Goal: Task Accomplishment & Management: Manage account settings

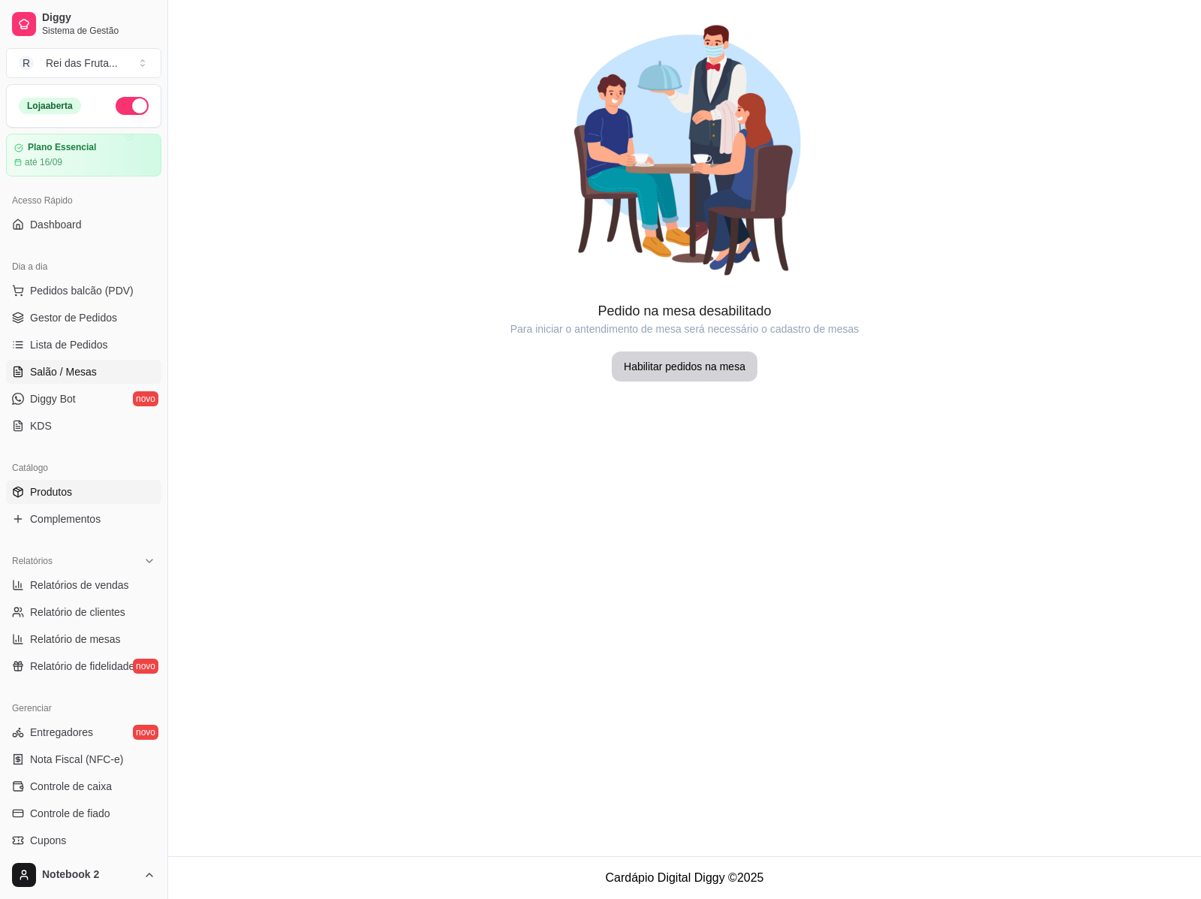
click at [100, 501] on link "Produtos" at bounding box center [83, 492] width 155 height 24
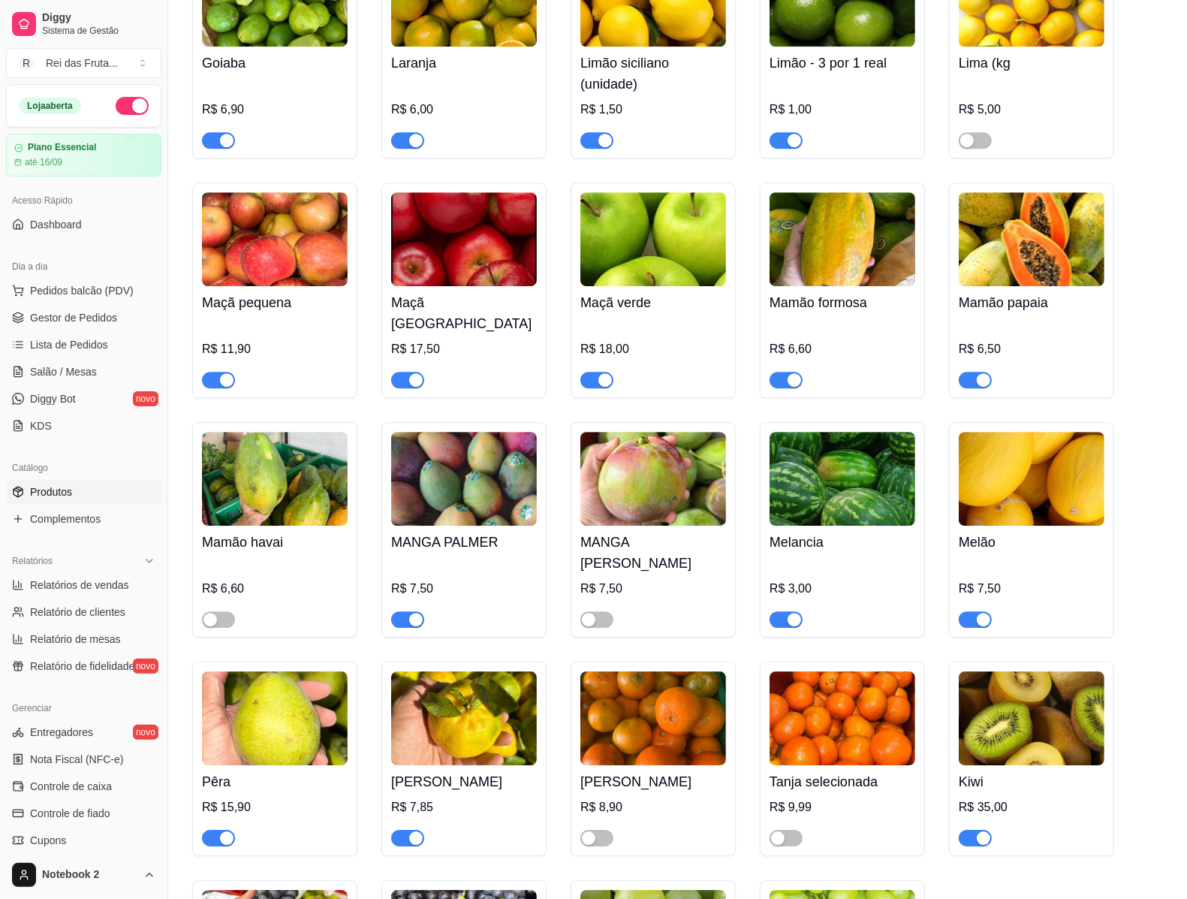
scroll to position [3566, 0]
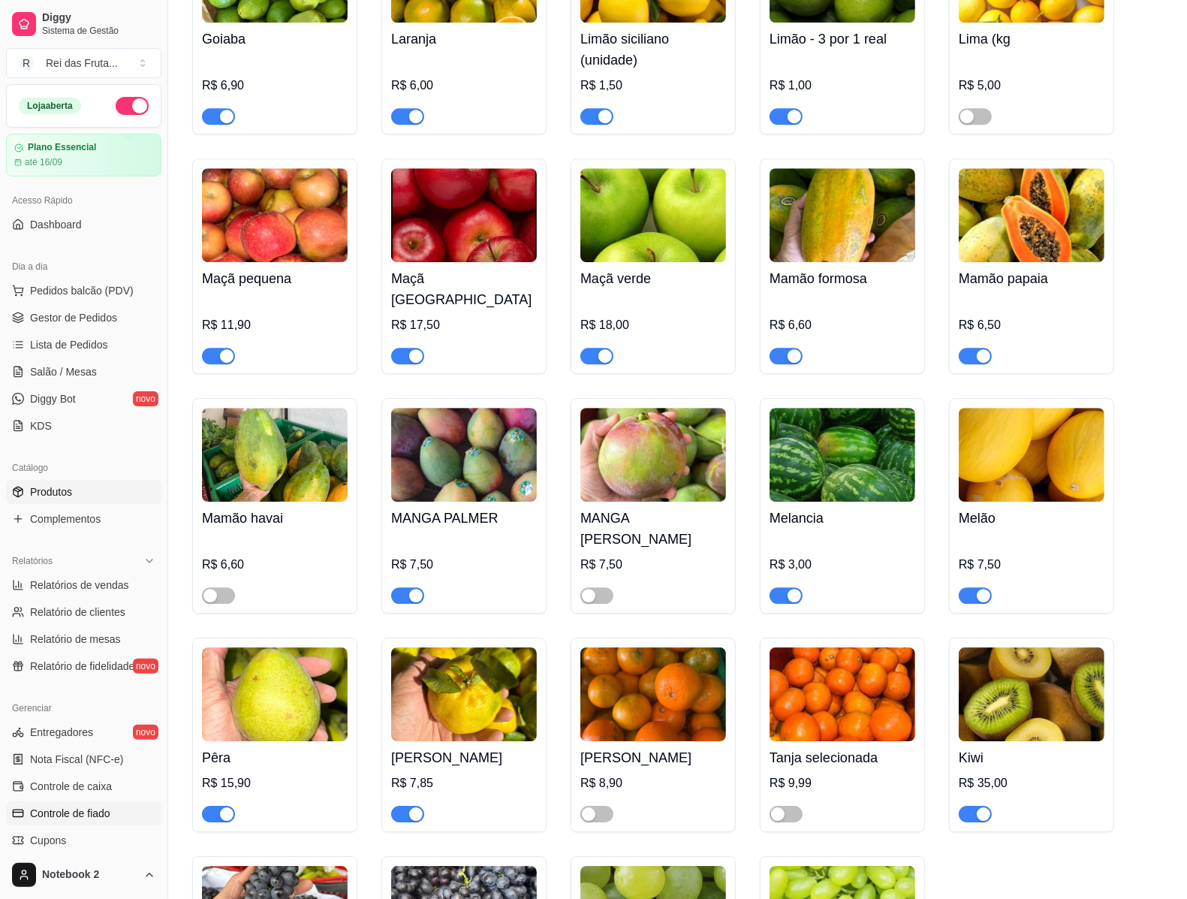
click at [68, 820] on span "Controle de fiado" at bounding box center [70, 813] width 80 height 15
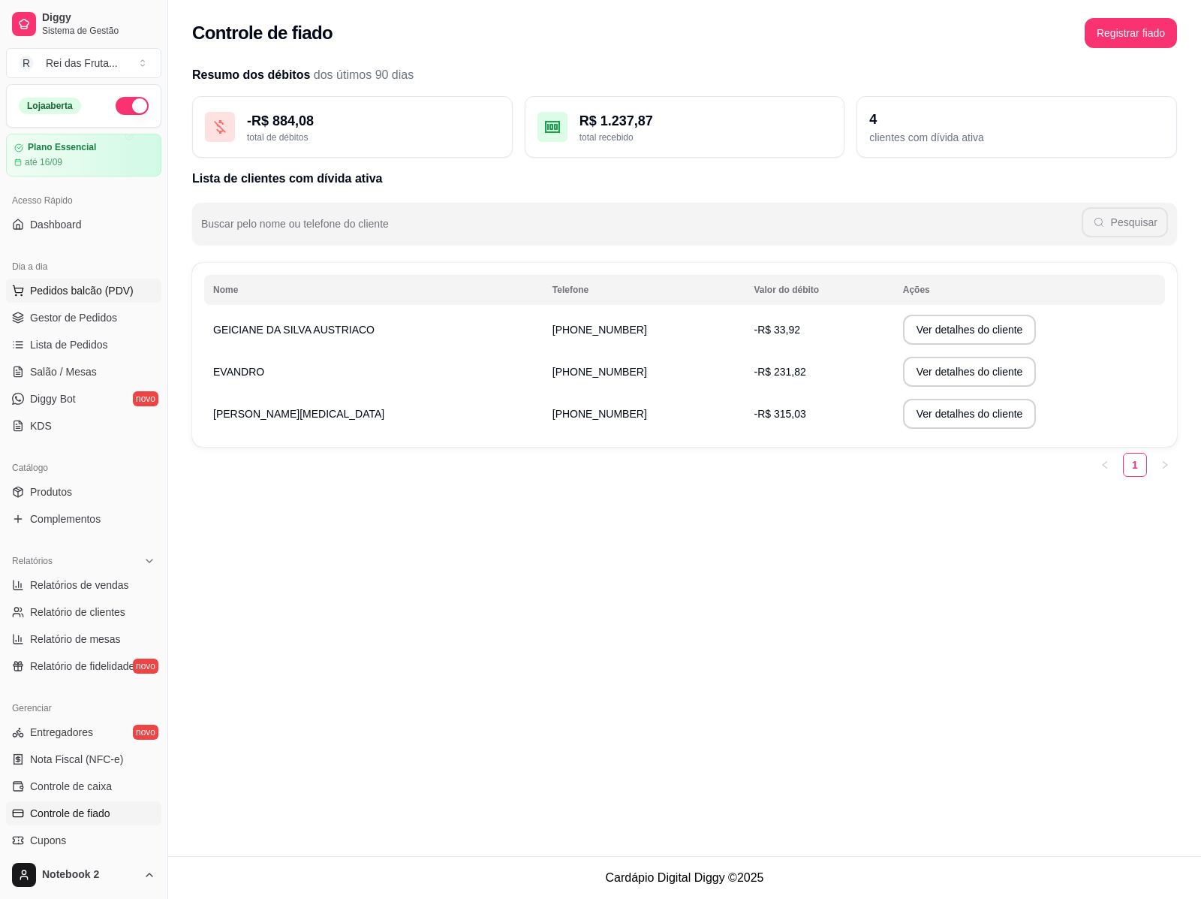
click at [105, 290] on span "Pedidos balcão (PDV)" at bounding box center [82, 290] width 104 height 15
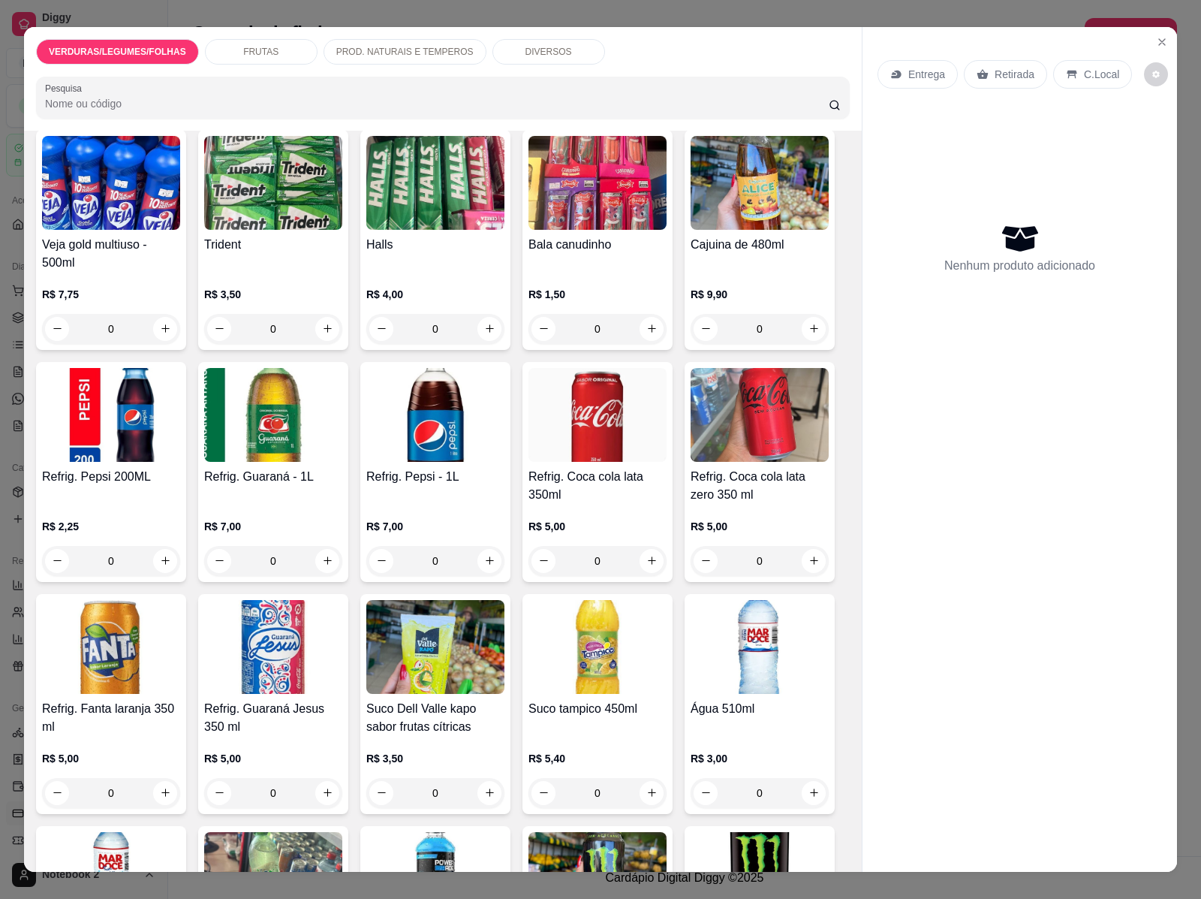
scroll to position [13722, 0]
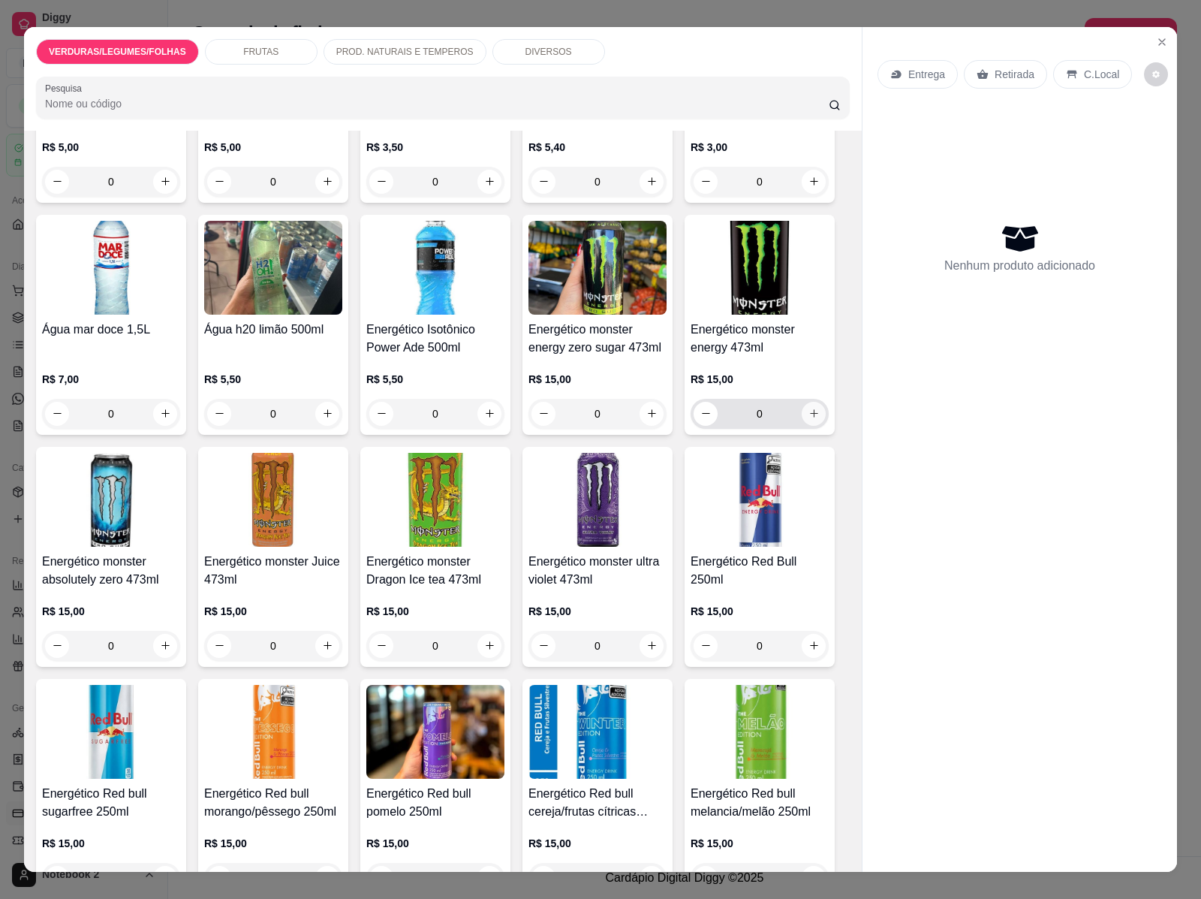
click at [809, 408] on icon "increase-product-quantity" at bounding box center [814, 413] width 11 height 11
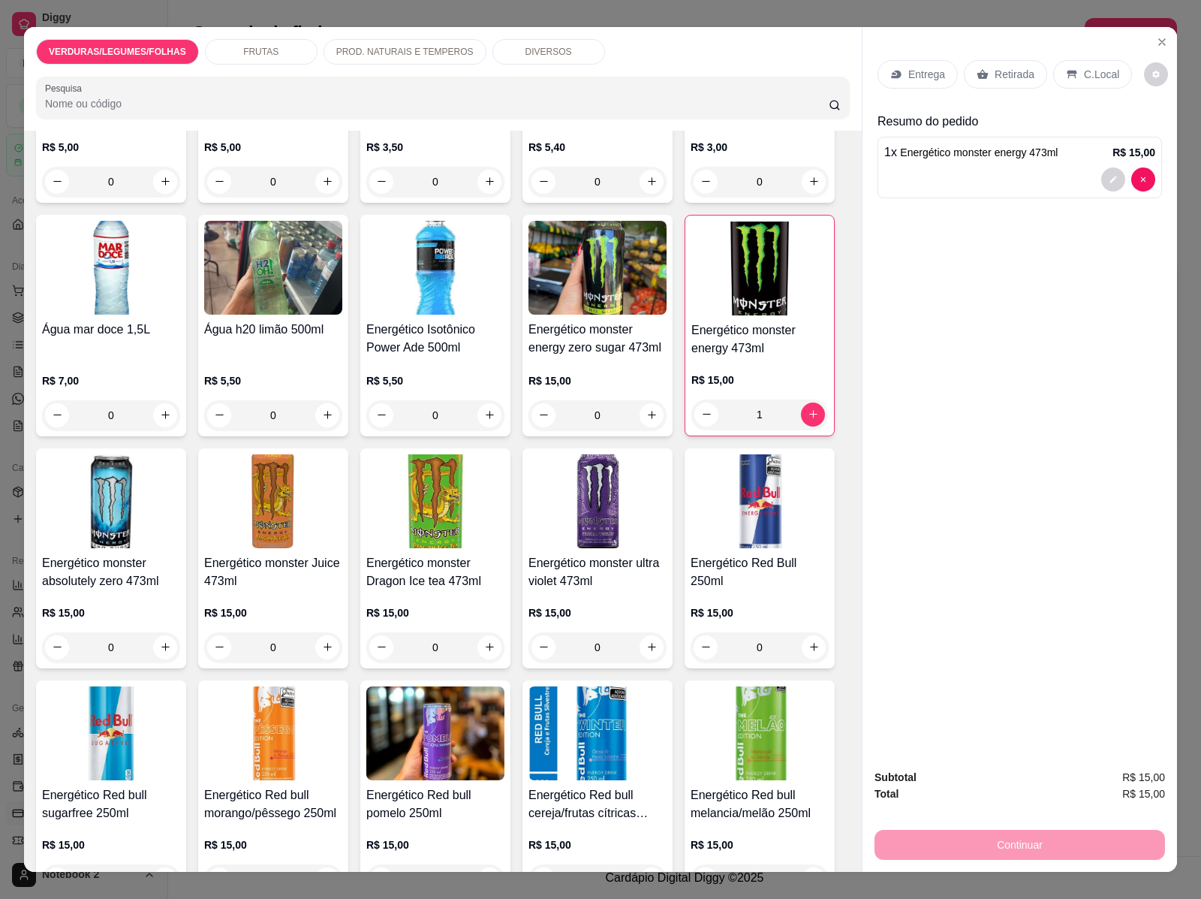
type input "1"
click at [1014, 69] on p "Retirada" at bounding box center [1015, 74] width 40 height 15
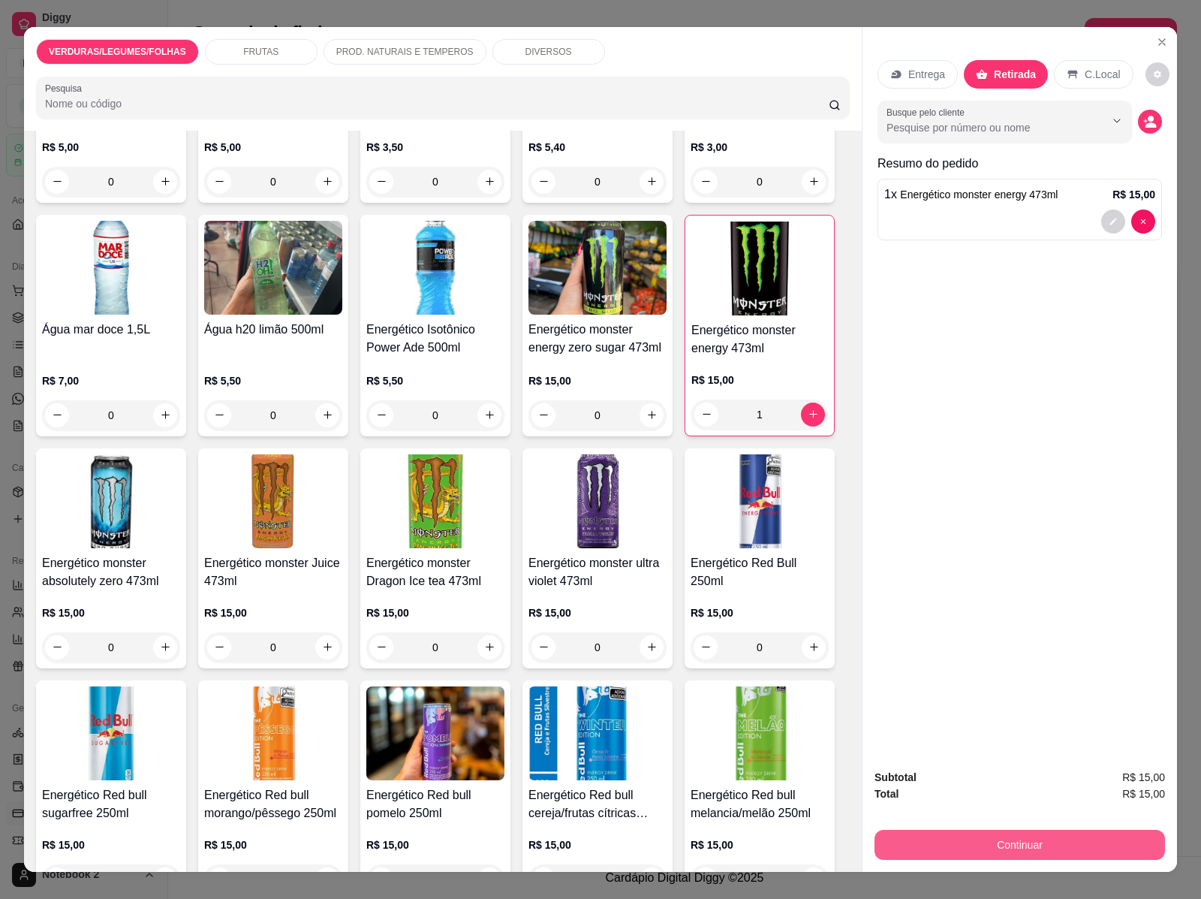
click at [1014, 845] on button "Continuar" at bounding box center [1020, 845] width 291 height 30
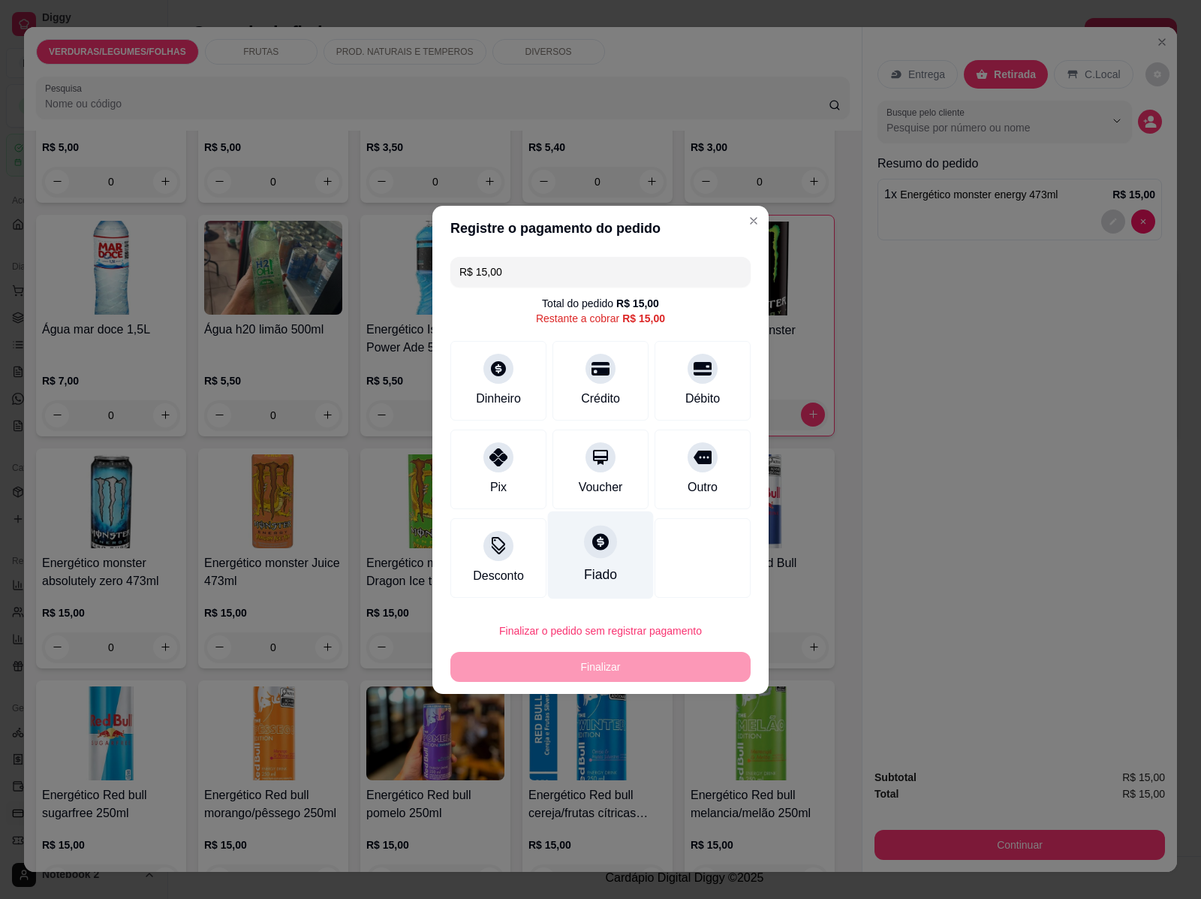
click at [591, 541] on icon at bounding box center [601, 542] width 20 height 20
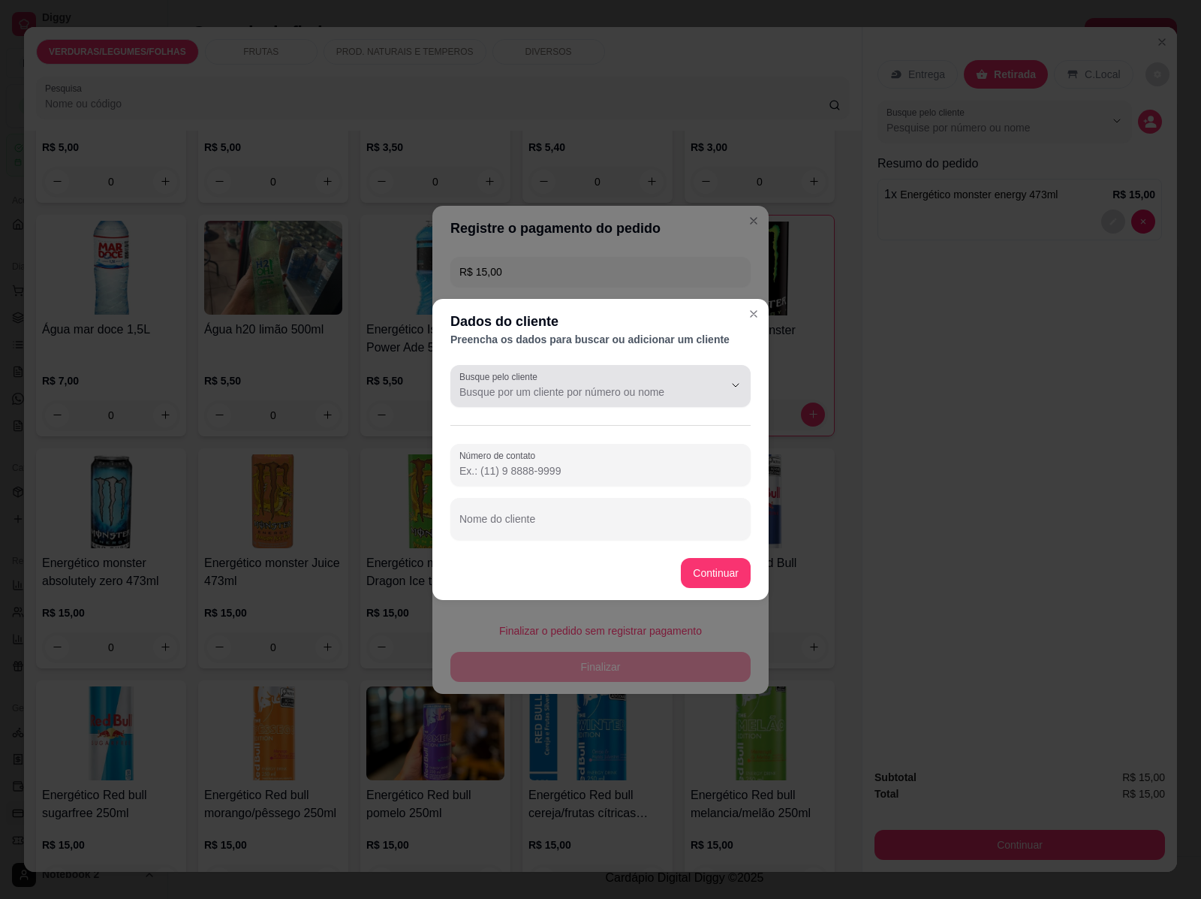
click at [534, 399] on div at bounding box center [601, 386] width 282 height 30
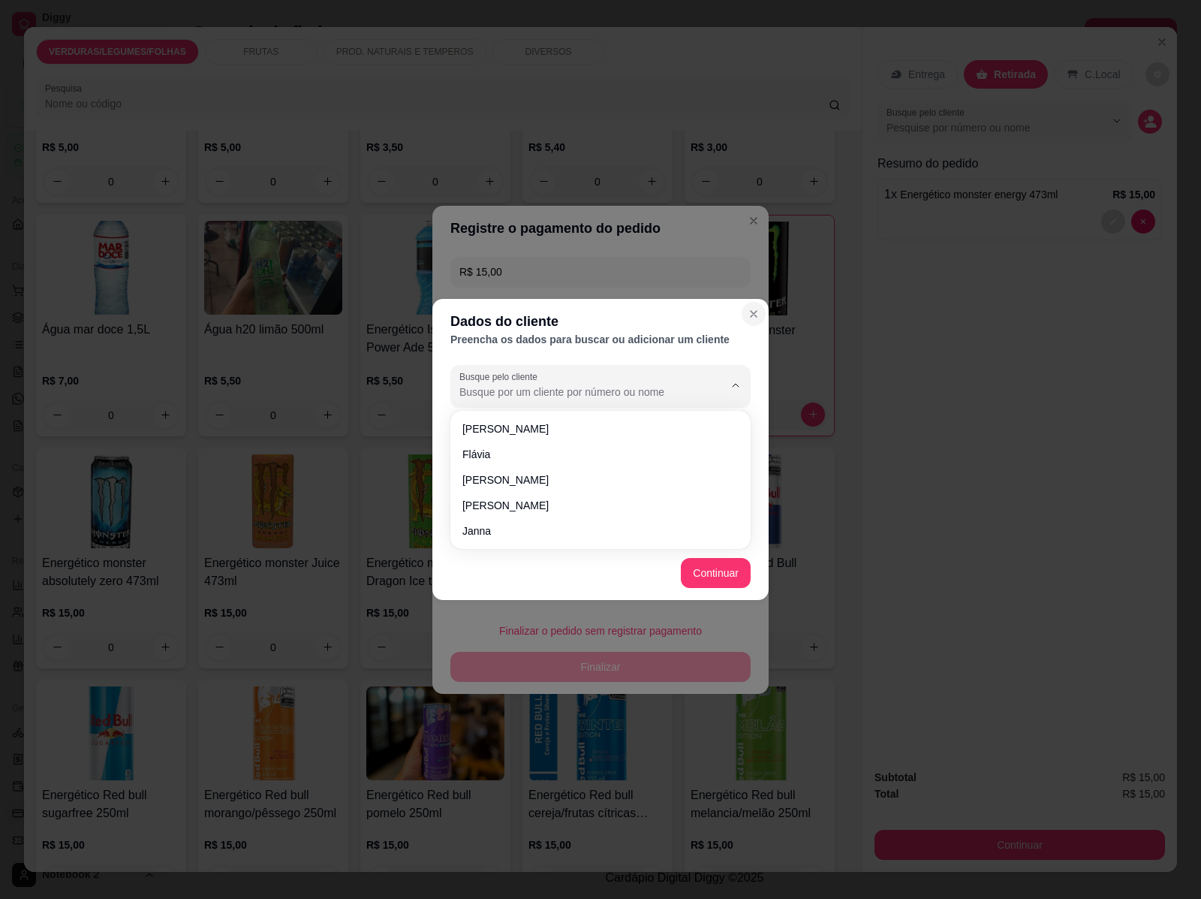
click at [755, 308] on button "Close" at bounding box center [754, 314] width 24 height 24
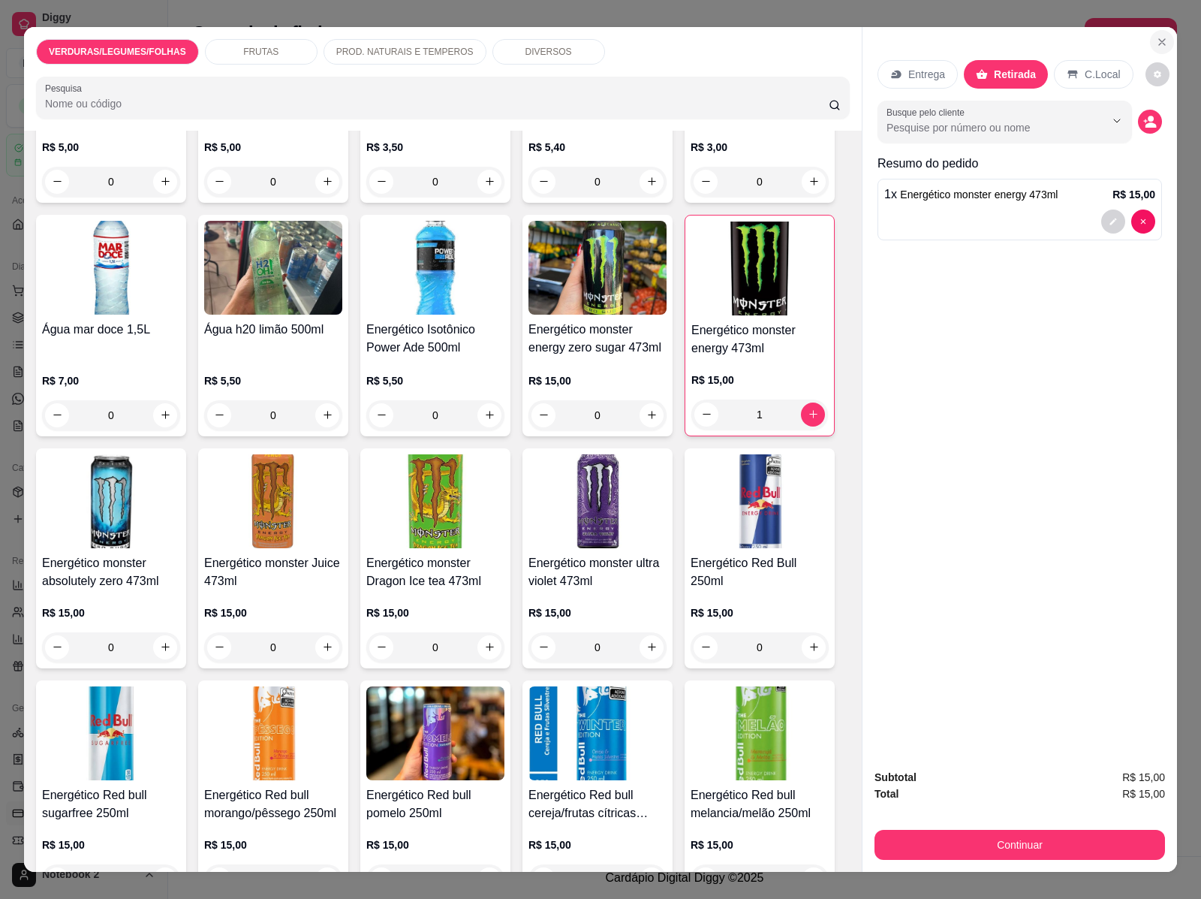
click at [1156, 43] on button "Close" at bounding box center [1162, 42] width 24 height 24
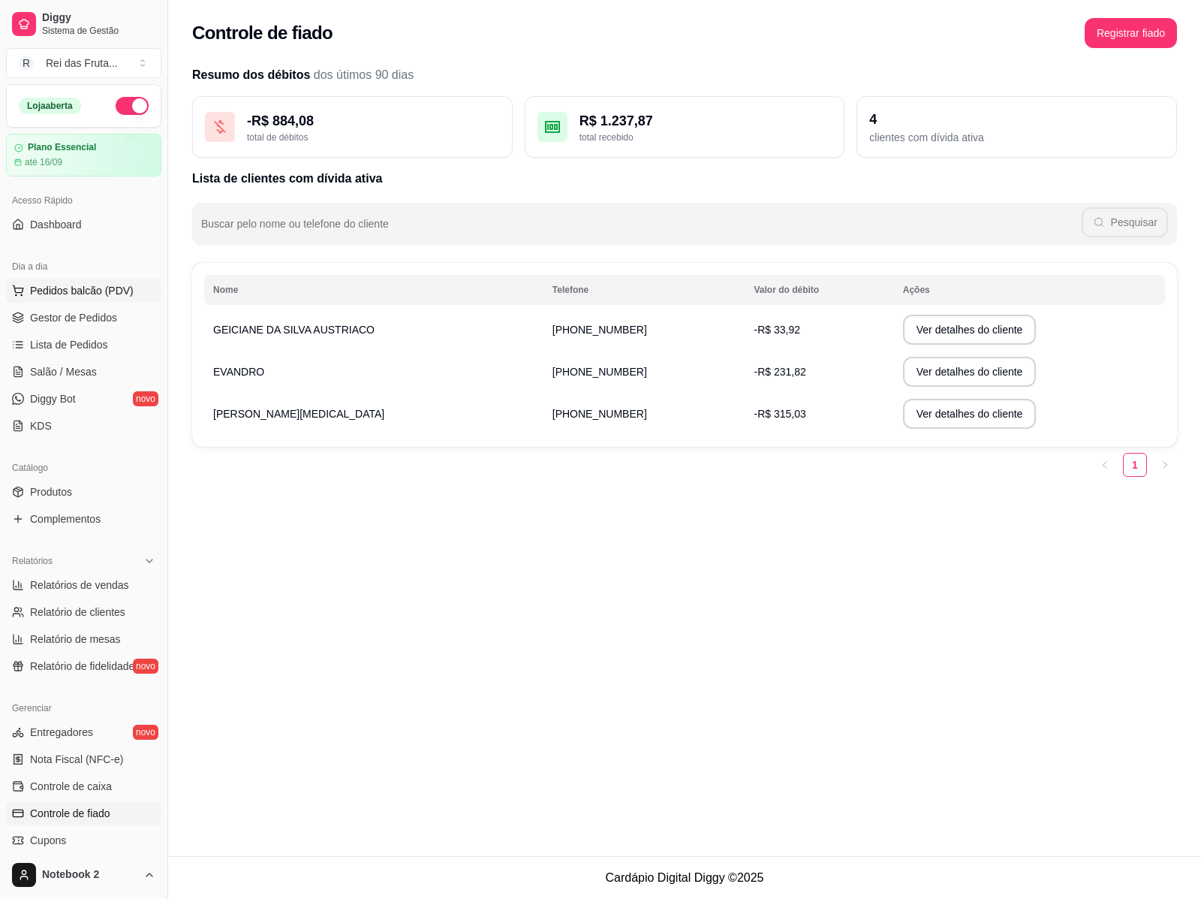
click at [68, 288] on span "Pedidos balcão (PDV)" at bounding box center [82, 290] width 104 height 15
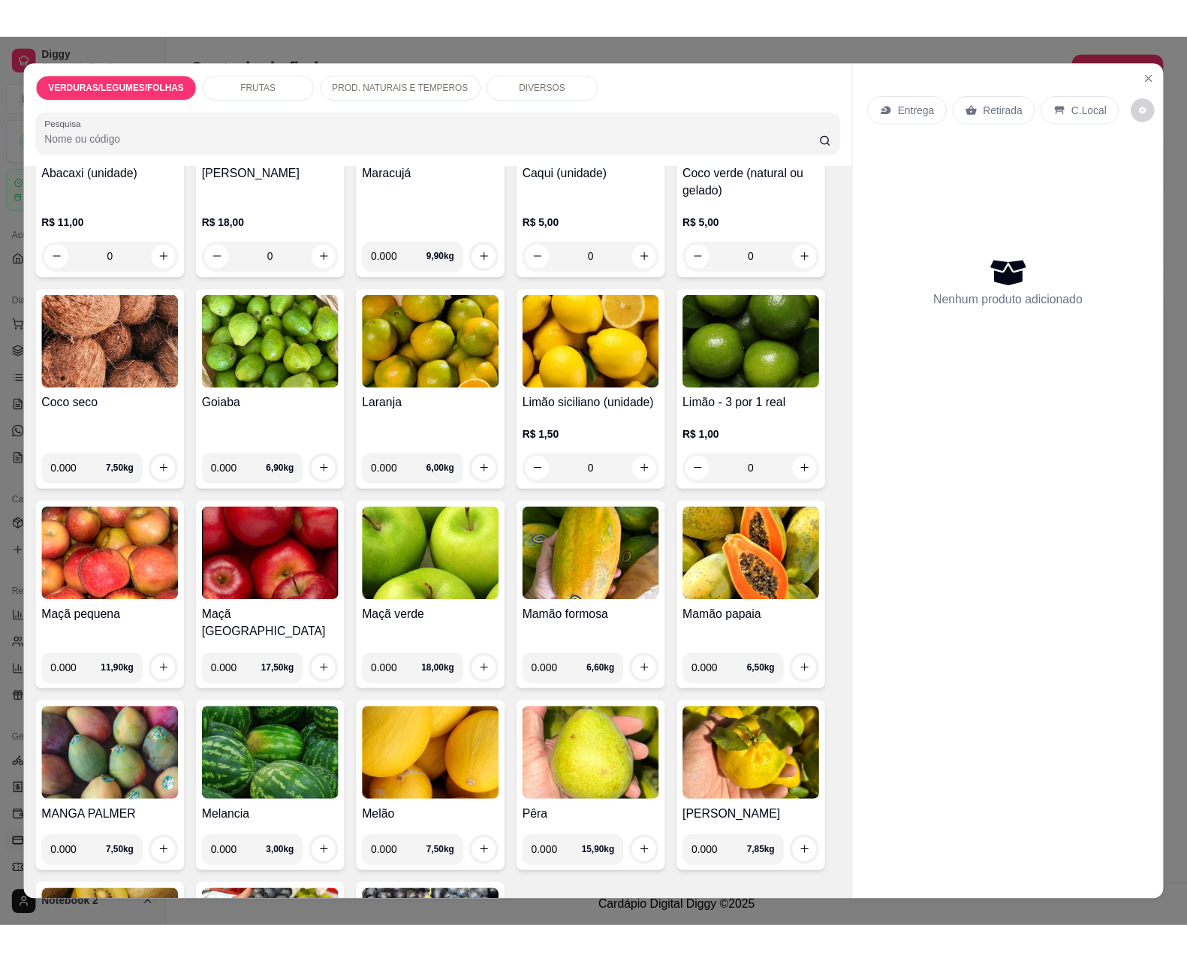
scroll to position [2253, 0]
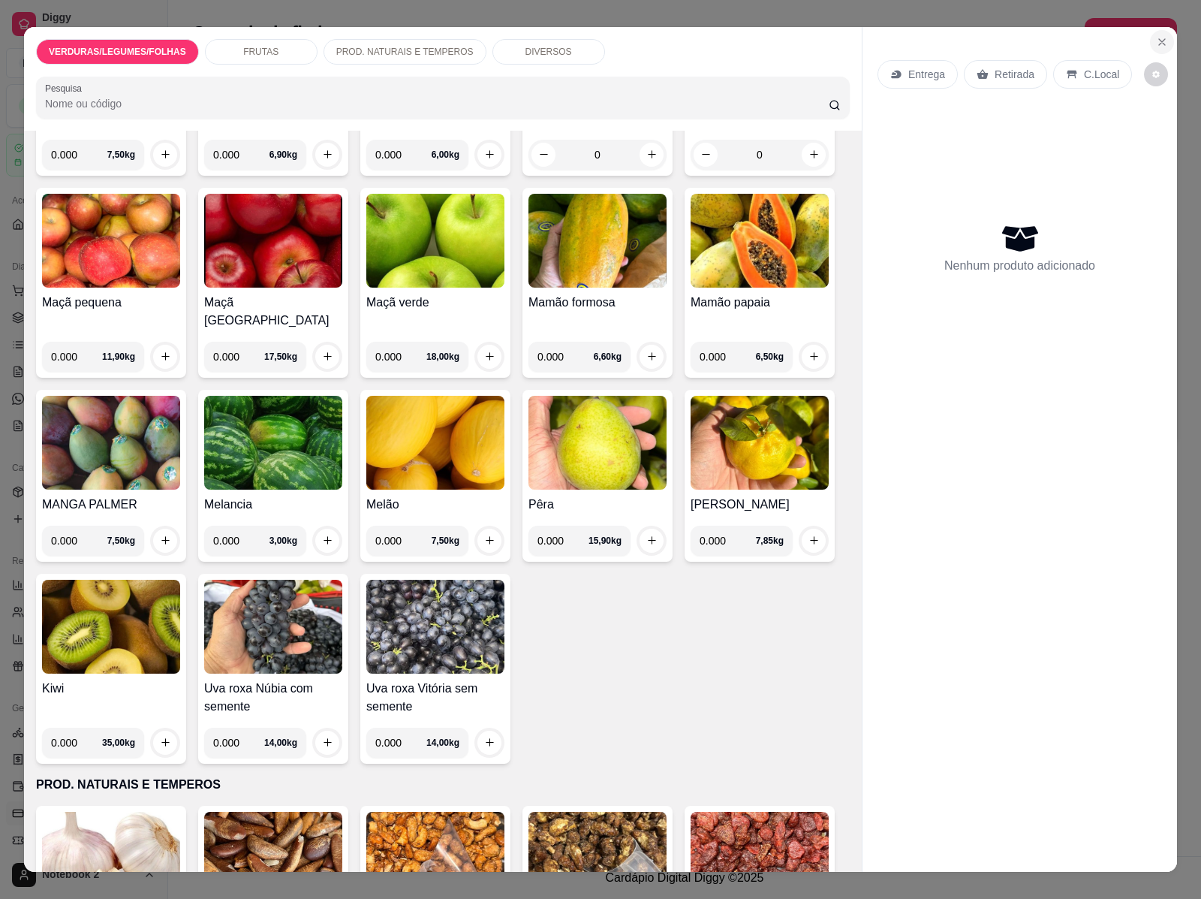
click at [1159, 41] on button "Close" at bounding box center [1162, 42] width 24 height 24
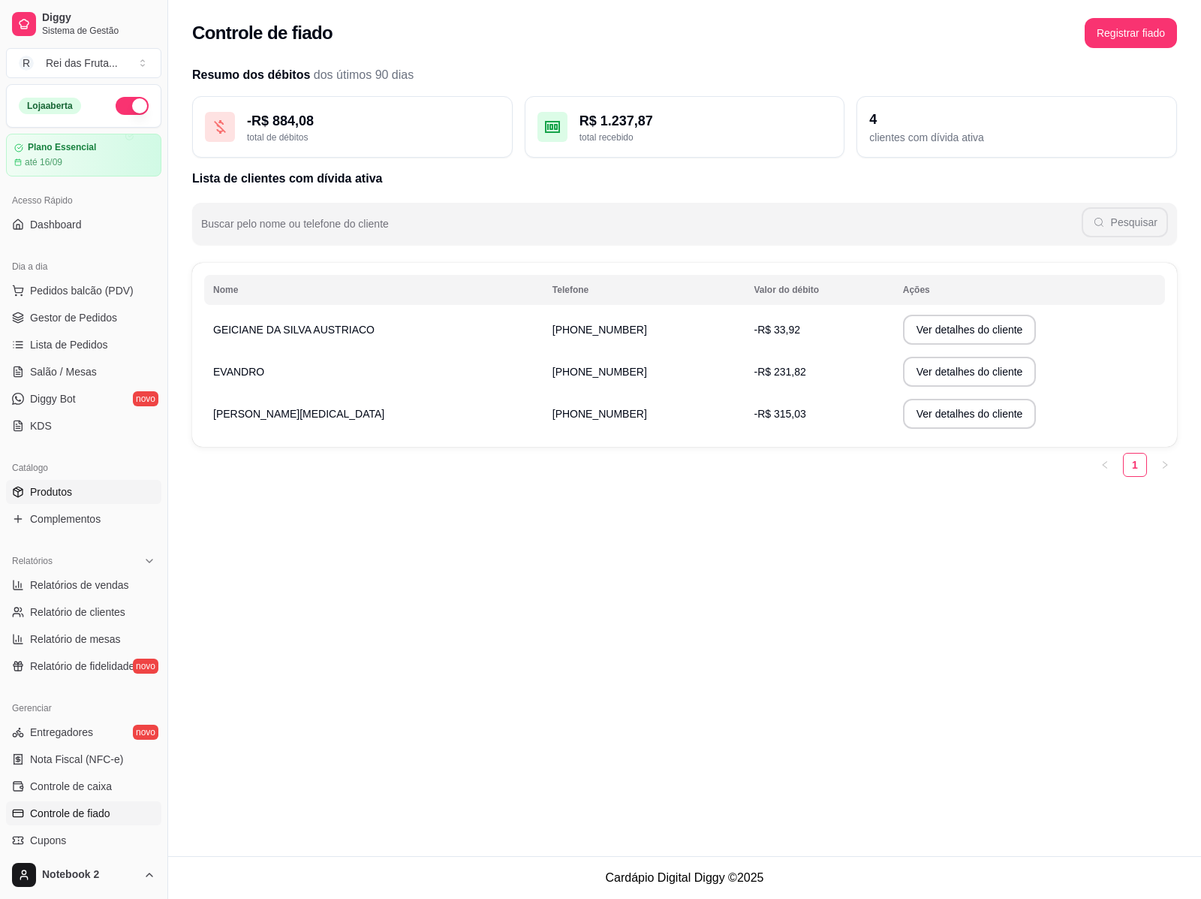
click at [85, 487] on link "Produtos" at bounding box center [83, 492] width 155 height 24
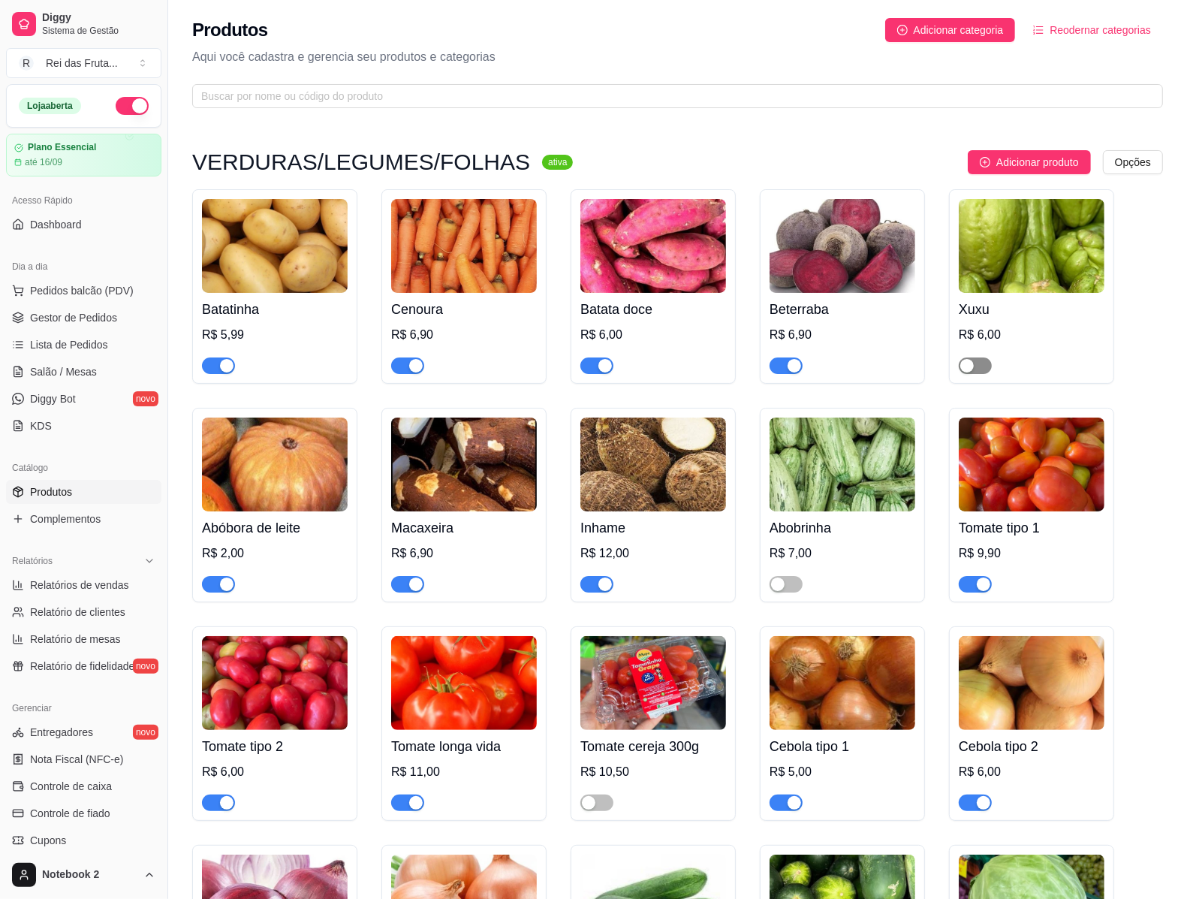
click at [976, 364] on span "button" at bounding box center [975, 365] width 33 height 17
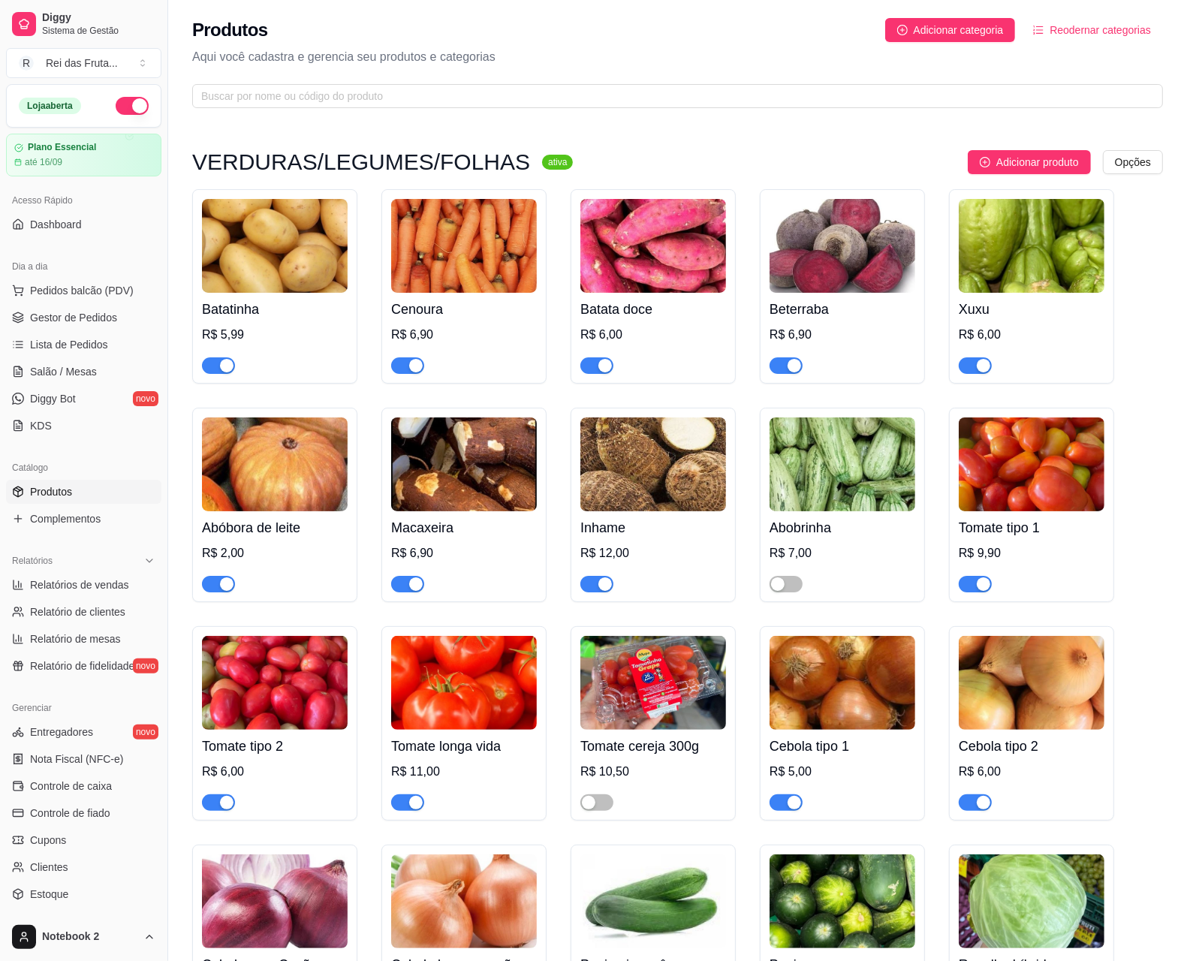
click at [76, 482] on link "Produtos" at bounding box center [83, 492] width 155 height 24
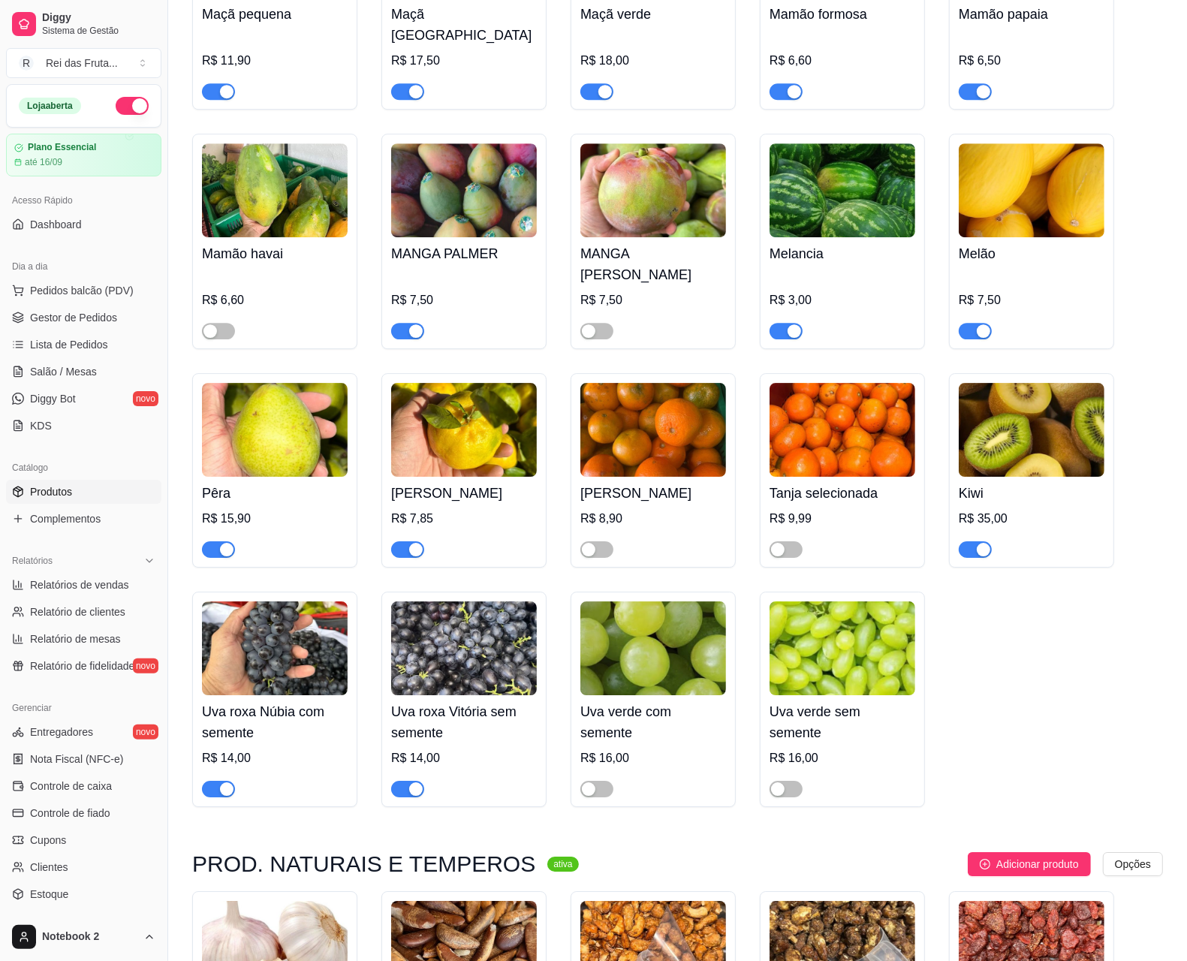
scroll to position [3848, 0]
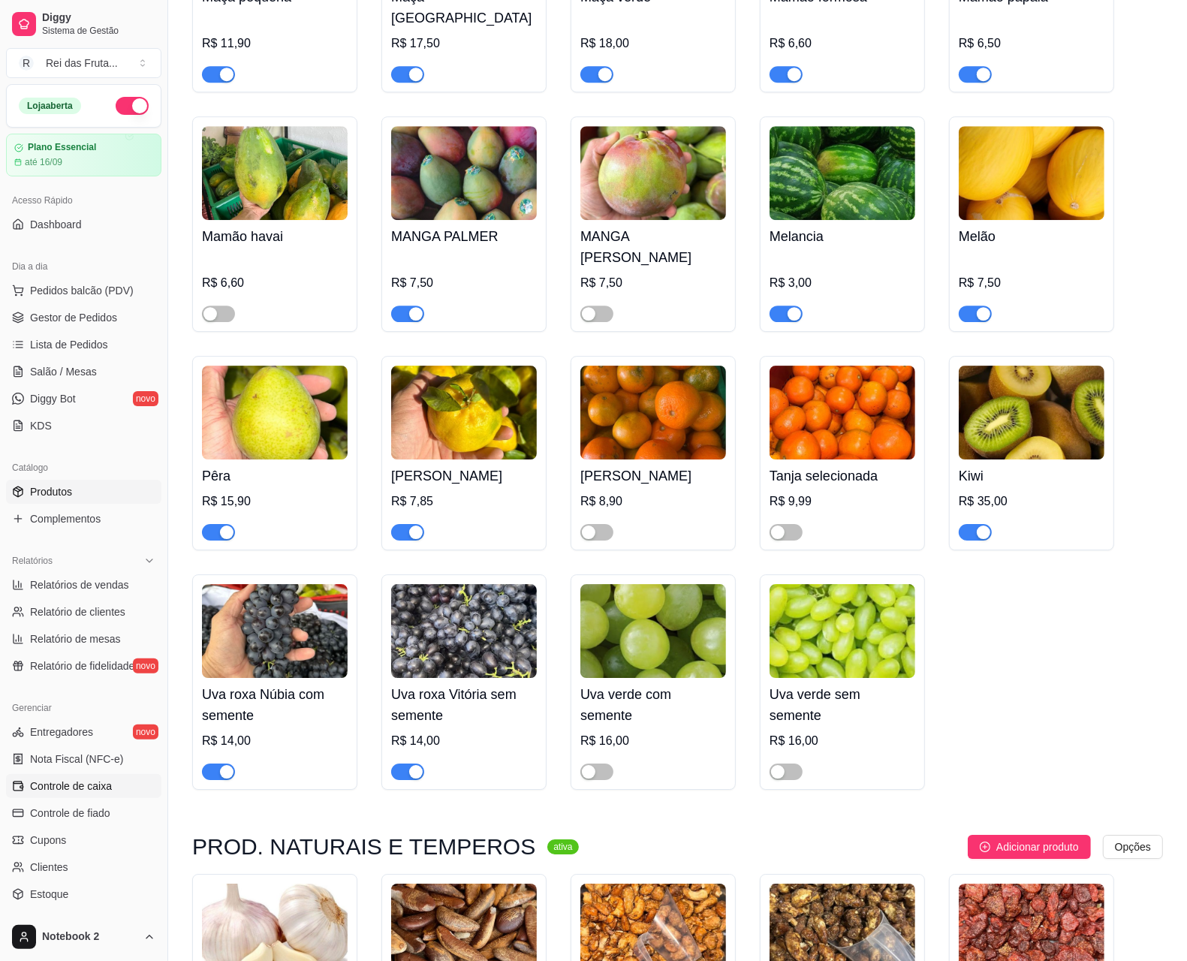
click at [103, 797] on link "Controle de caixa" at bounding box center [83, 786] width 155 height 24
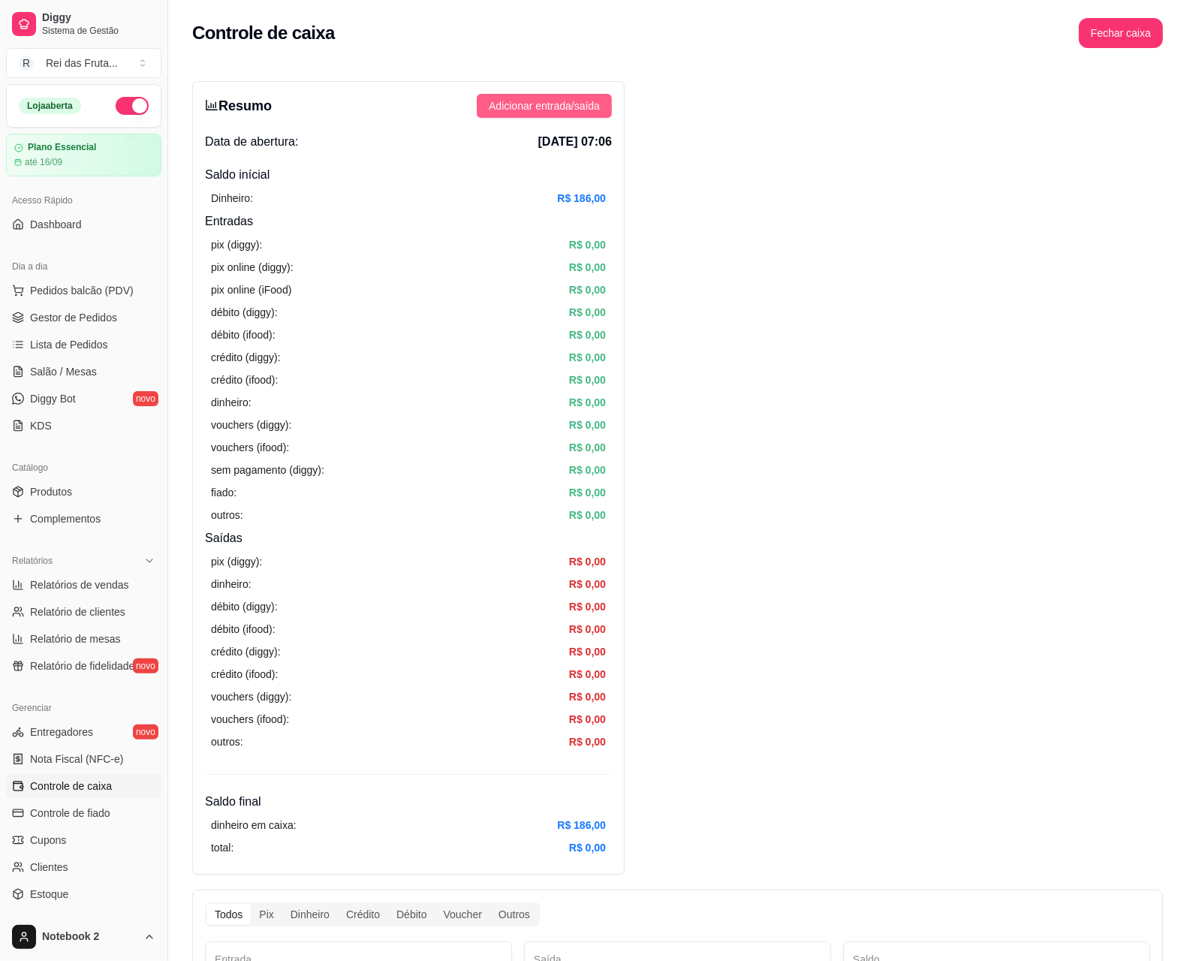
click at [515, 113] on span "Adicionar entrada/saída" at bounding box center [544, 106] width 111 height 17
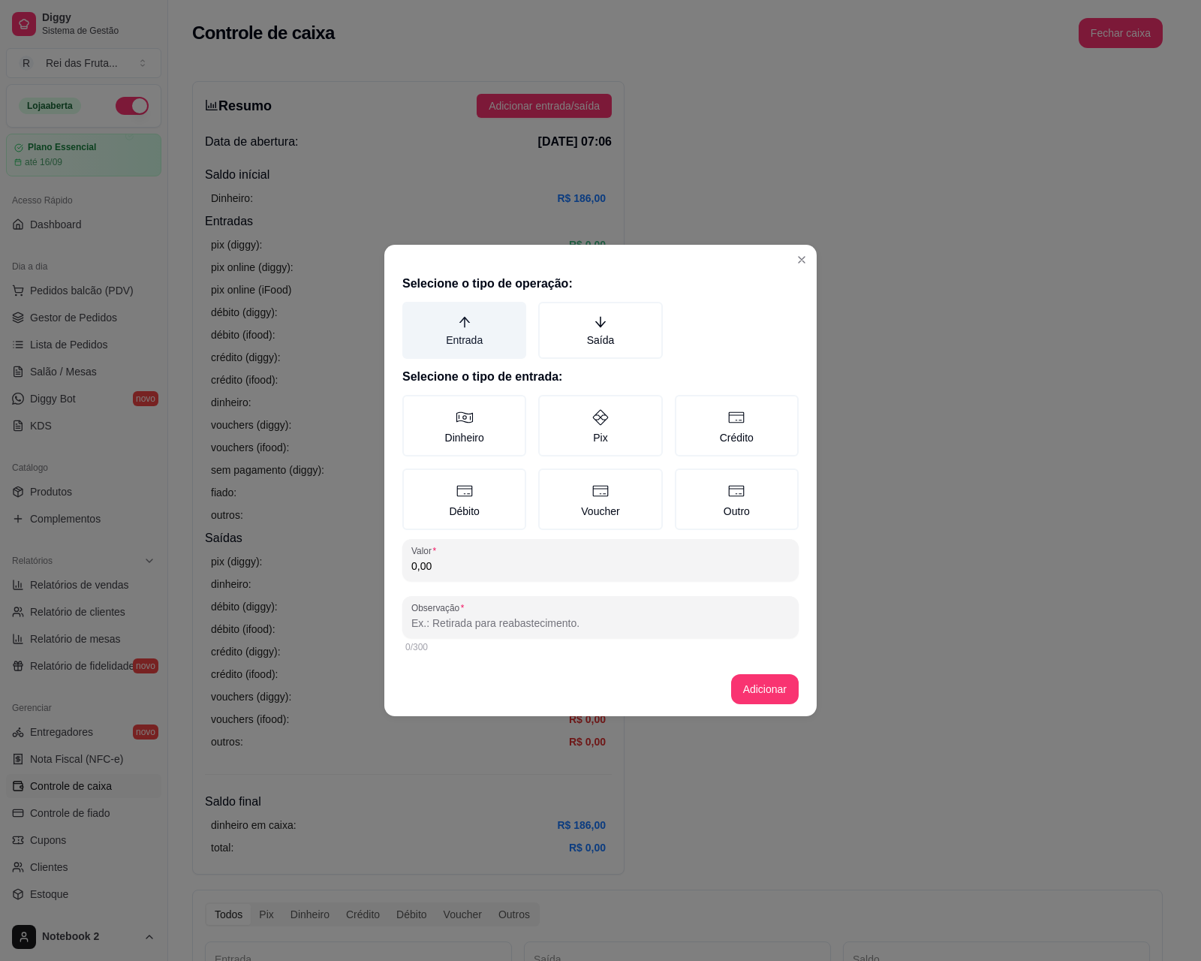
click at [470, 344] on label "Entrada" at bounding box center [464, 330] width 124 height 57
click at [414, 313] on button "Entrada" at bounding box center [408, 307] width 12 height 12
click at [481, 417] on label "Dinheiro" at bounding box center [464, 426] width 124 height 62
click at [414, 406] on button "Dinheiro" at bounding box center [408, 400] width 12 height 12
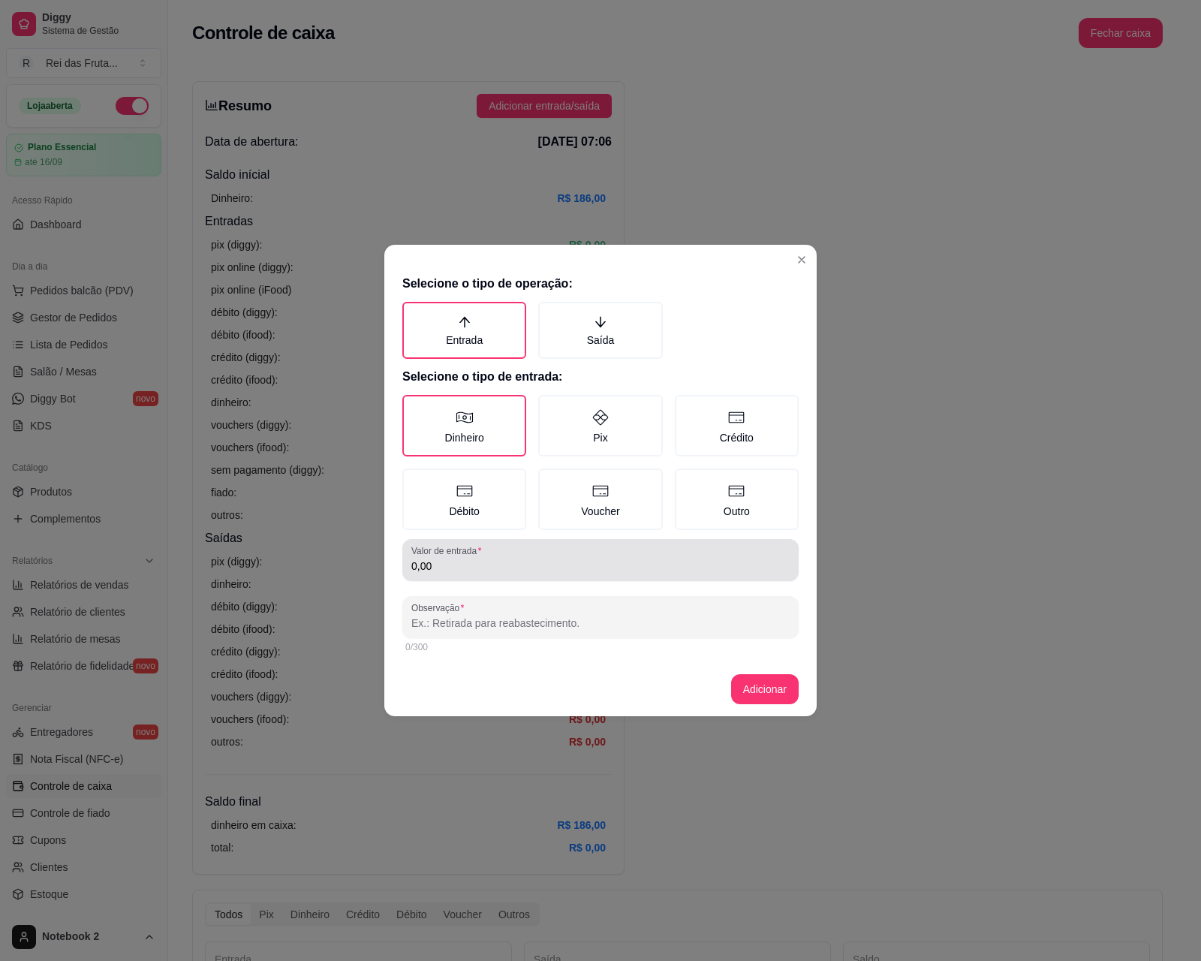
click at [572, 559] on input "0,00" at bounding box center [600, 566] width 378 height 15
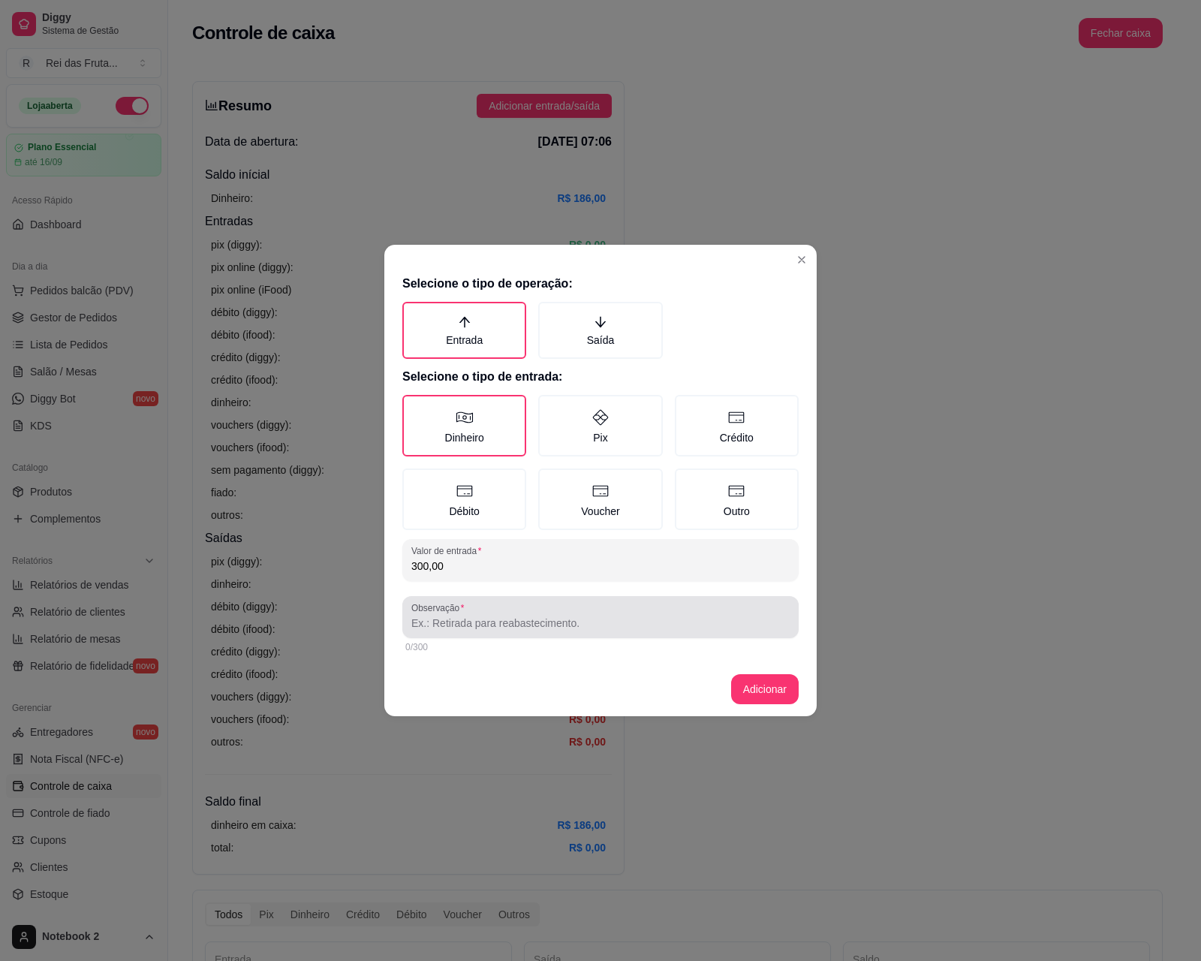
type input "300,00"
click at [568, 617] on input "Observação" at bounding box center [600, 623] width 378 height 15
type input "vendas"
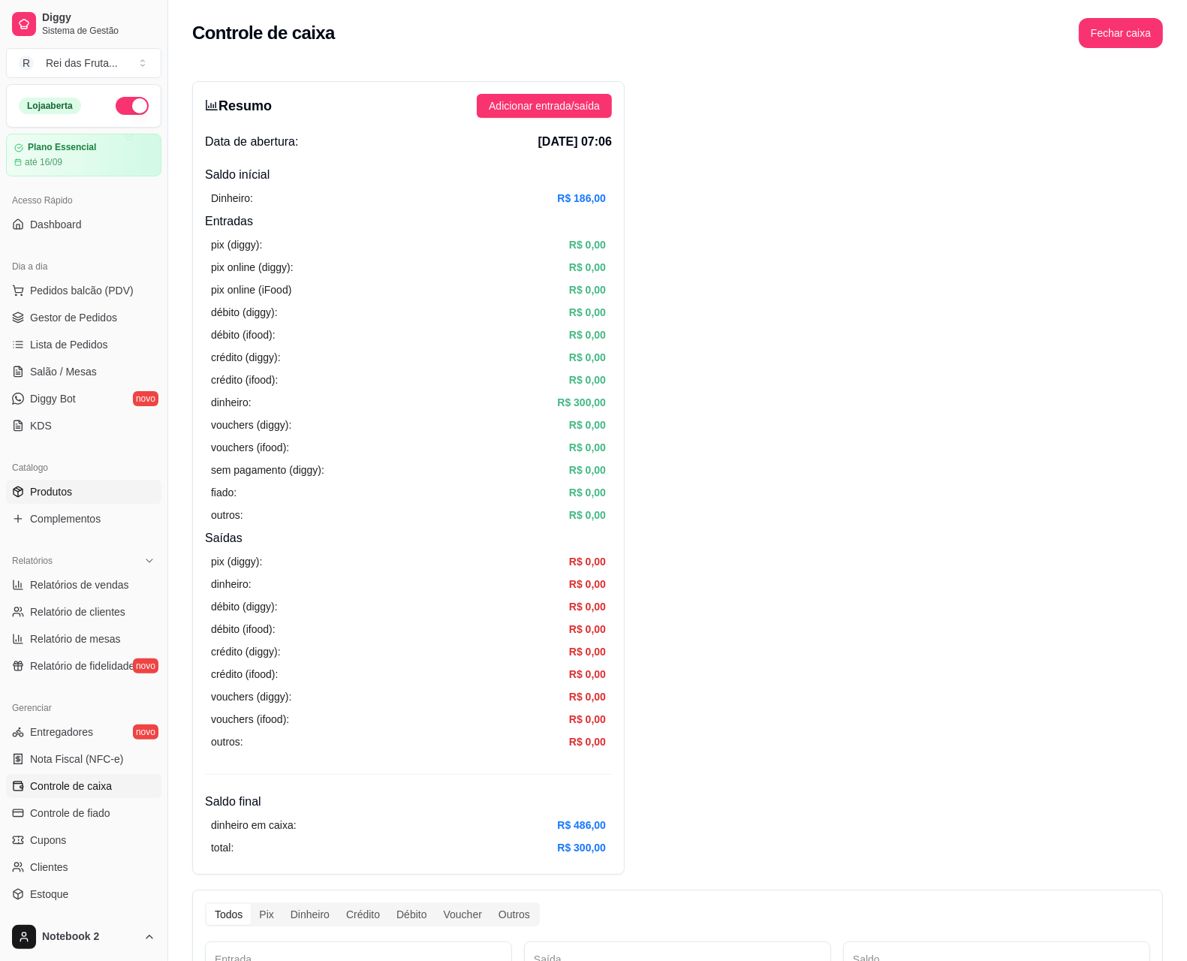
click at [65, 493] on span "Produtos" at bounding box center [51, 491] width 42 height 15
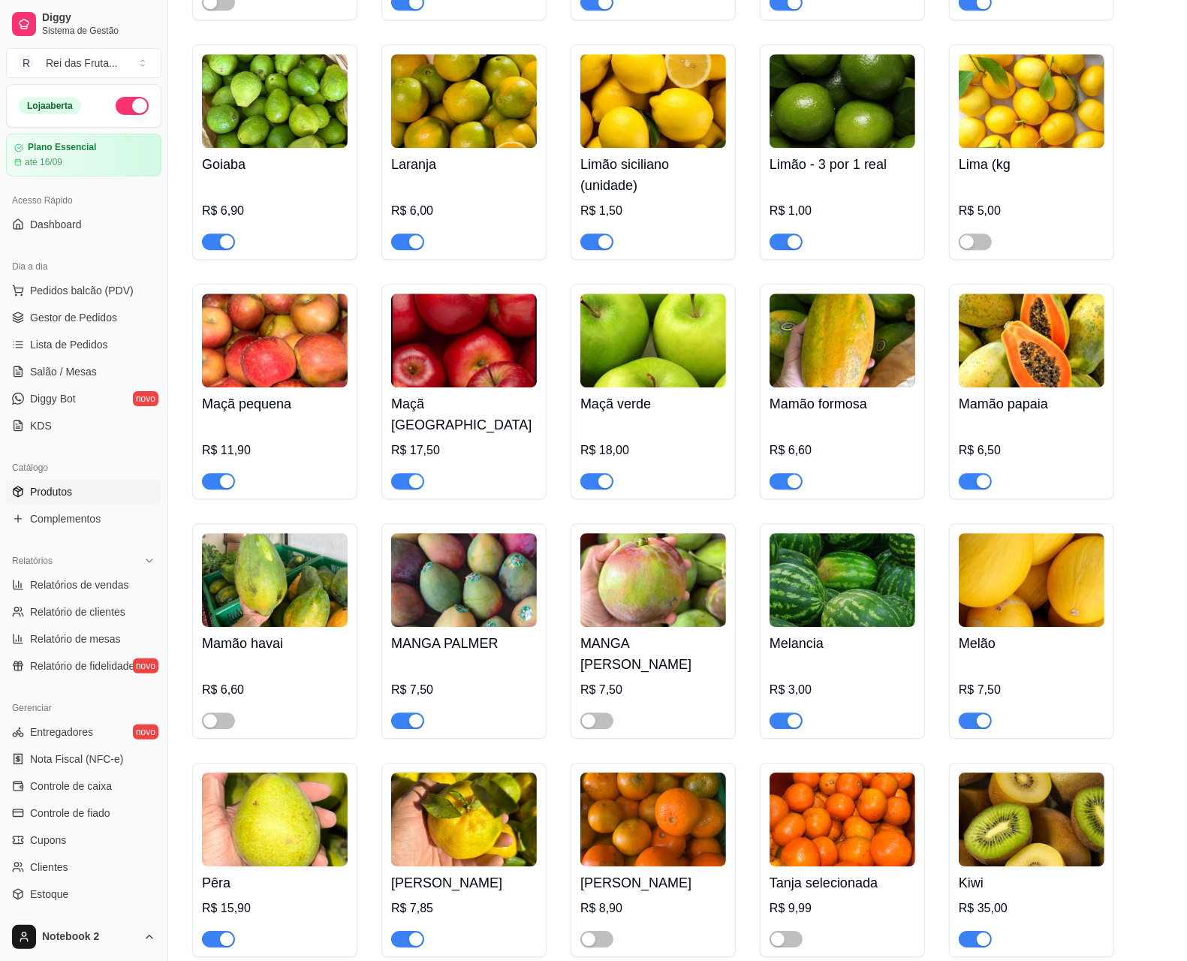
scroll to position [3473, 0]
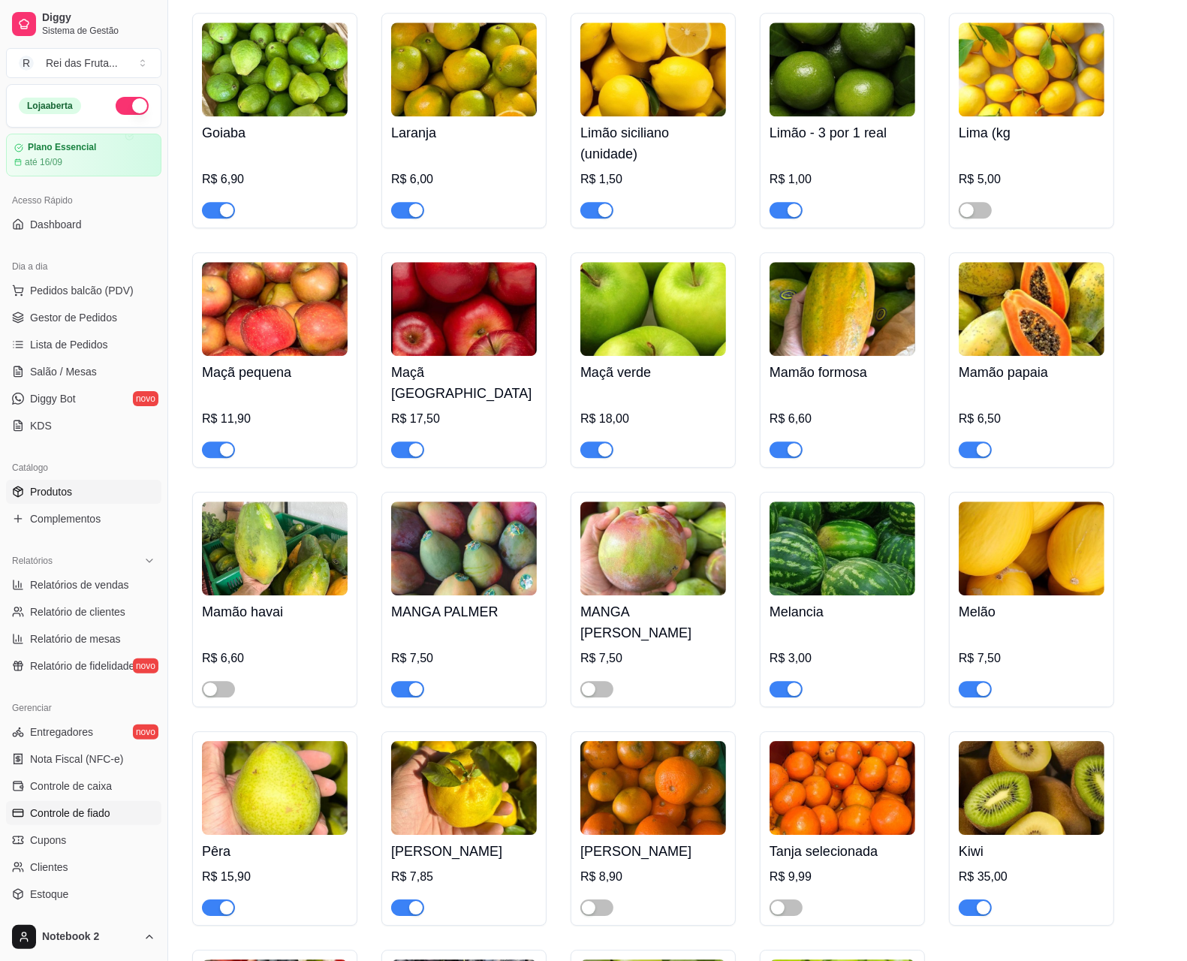
click at [116, 813] on link "Controle de fiado" at bounding box center [83, 813] width 155 height 24
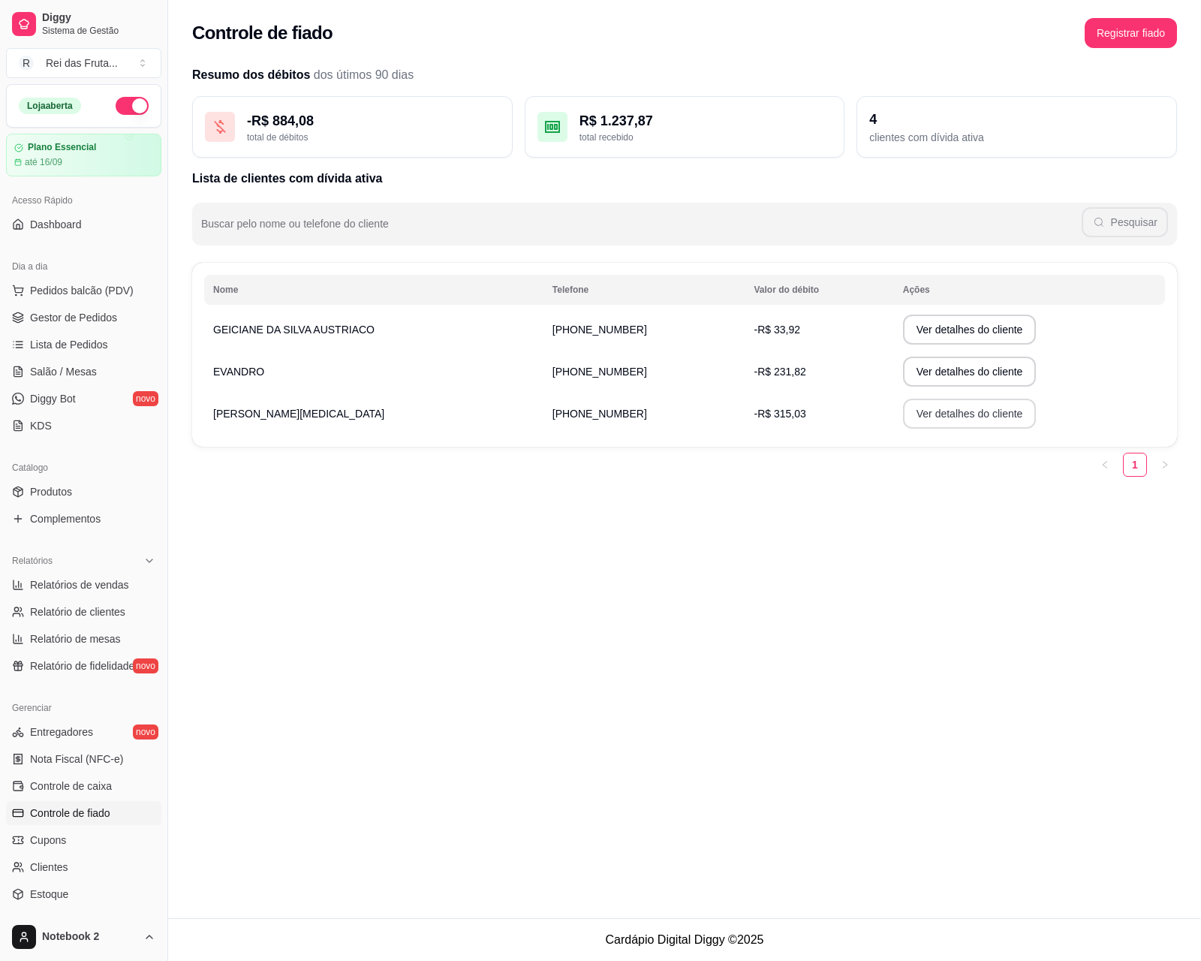
click at [924, 415] on button "Ver detalhes do cliente" at bounding box center [970, 414] width 134 height 30
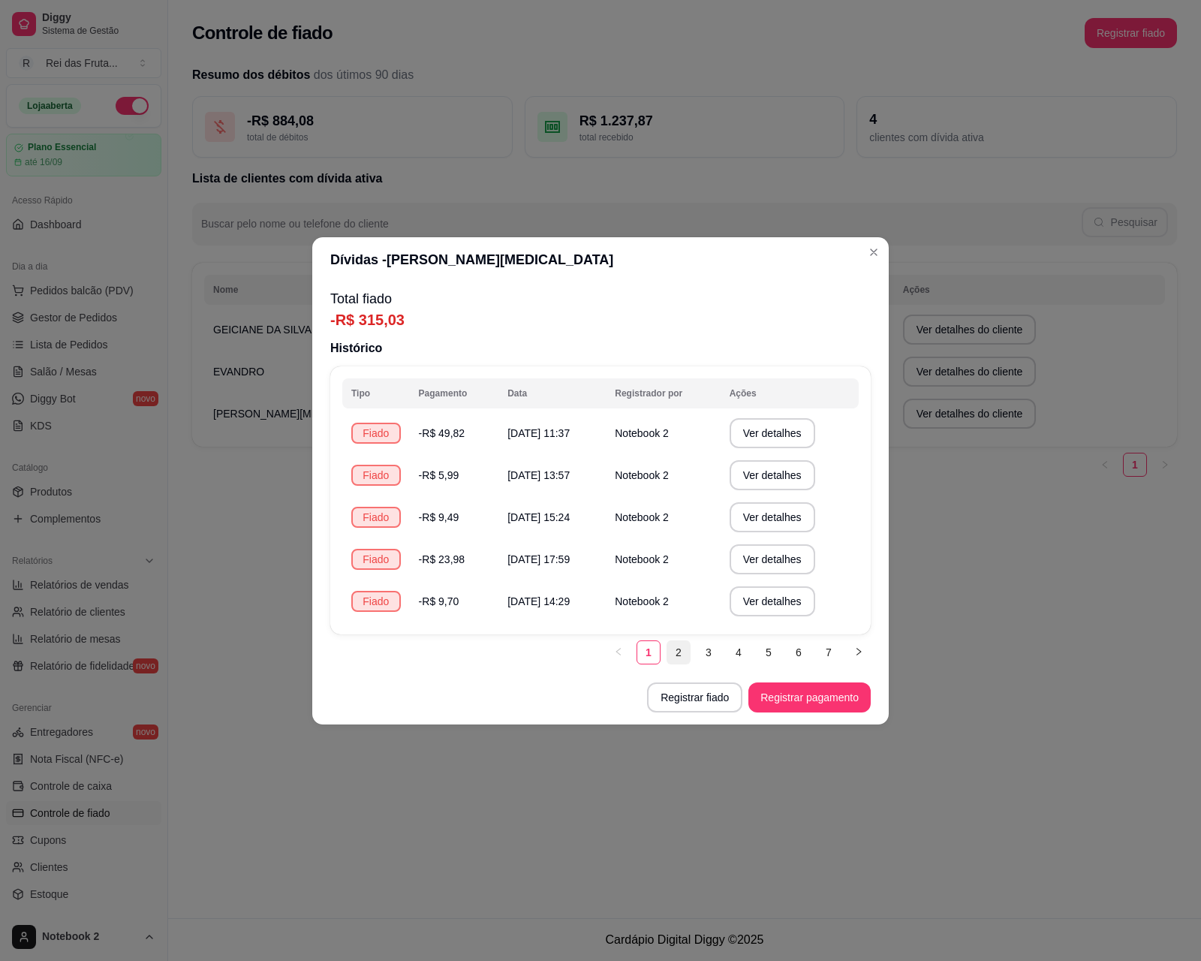
click at [682, 663] on li "2" at bounding box center [679, 652] width 24 height 24
click at [643, 646] on link "1" at bounding box center [648, 652] width 23 height 23
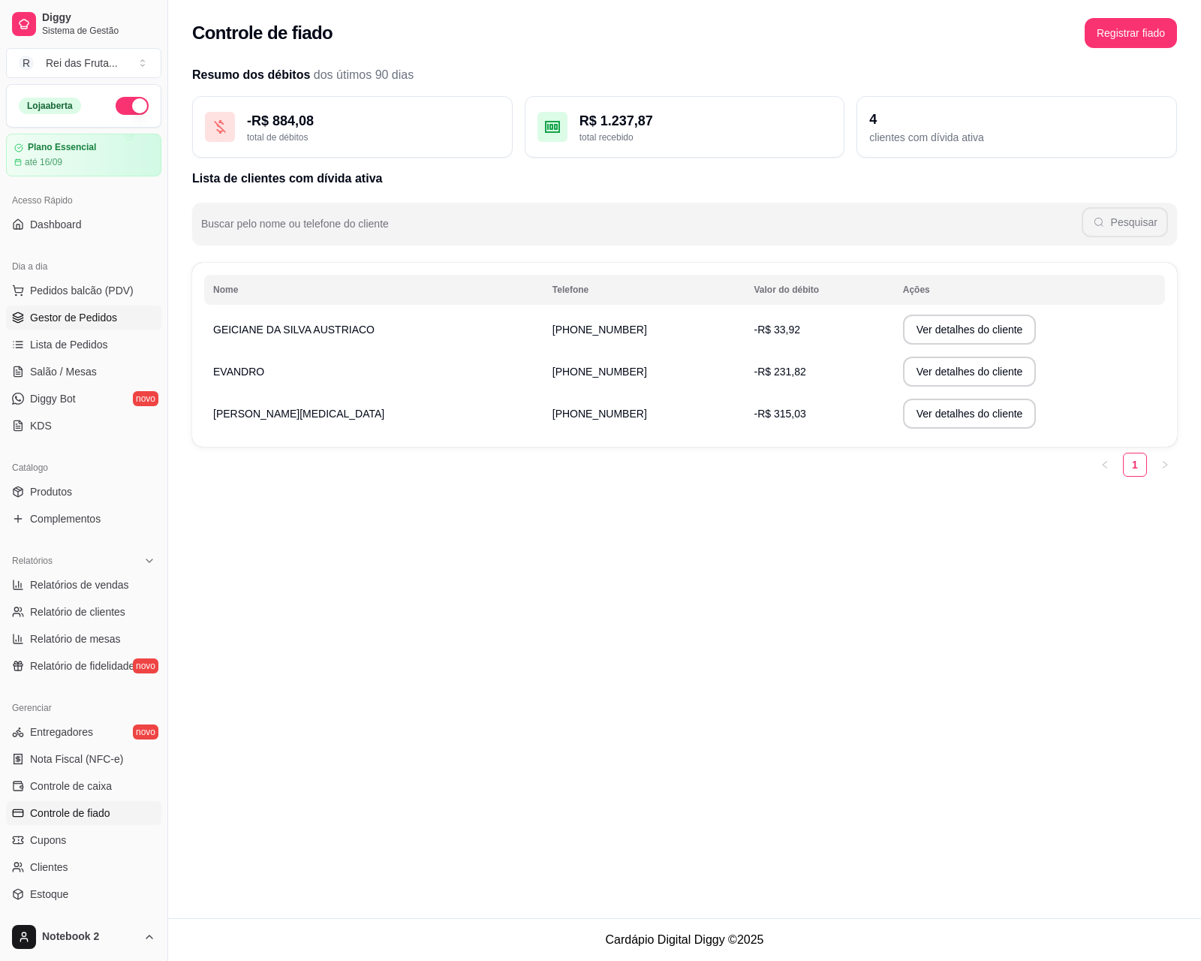
click at [65, 320] on span "Gestor de Pedidos" at bounding box center [73, 317] width 87 height 15
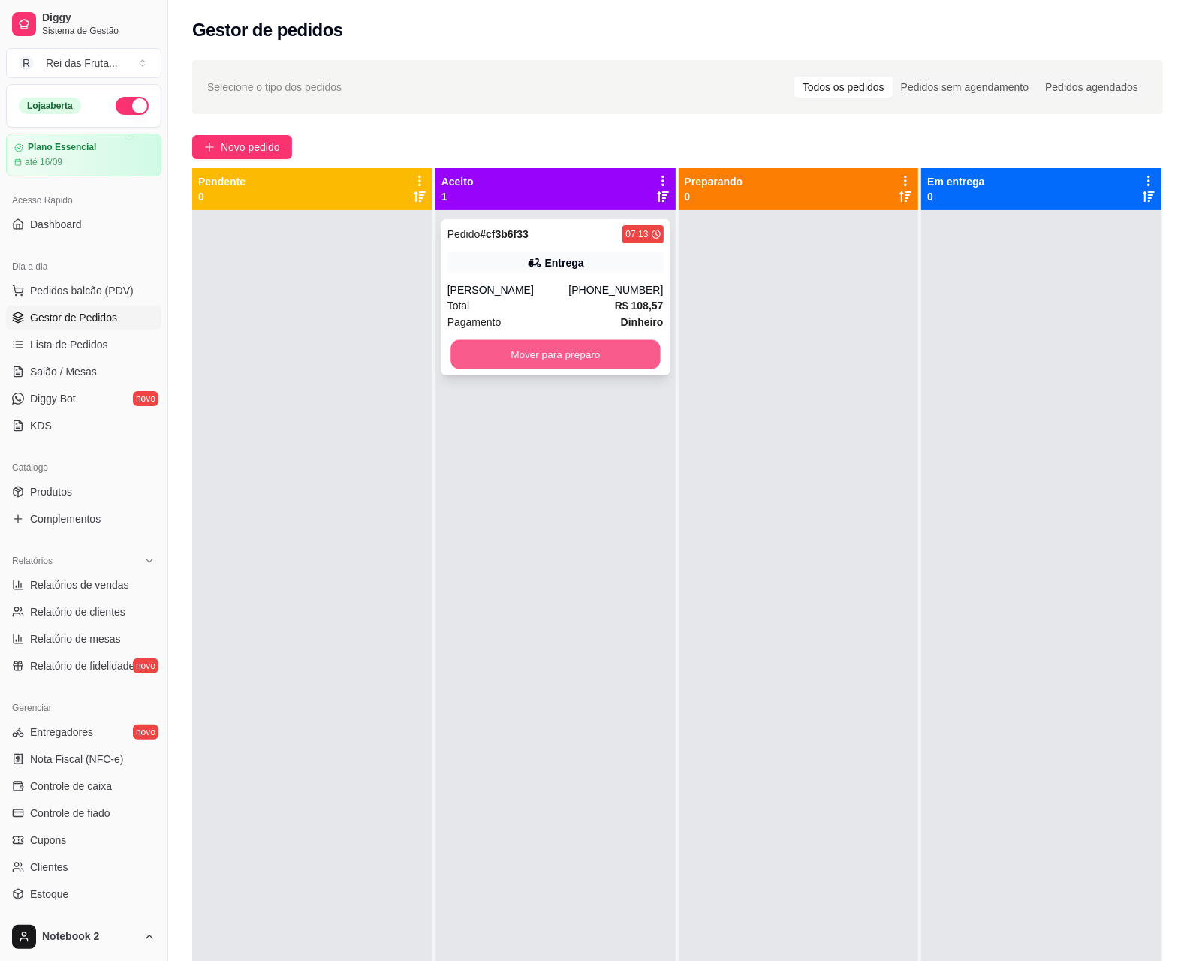
click at [538, 355] on button "Mover para preparo" at bounding box center [555, 354] width 209 height 29
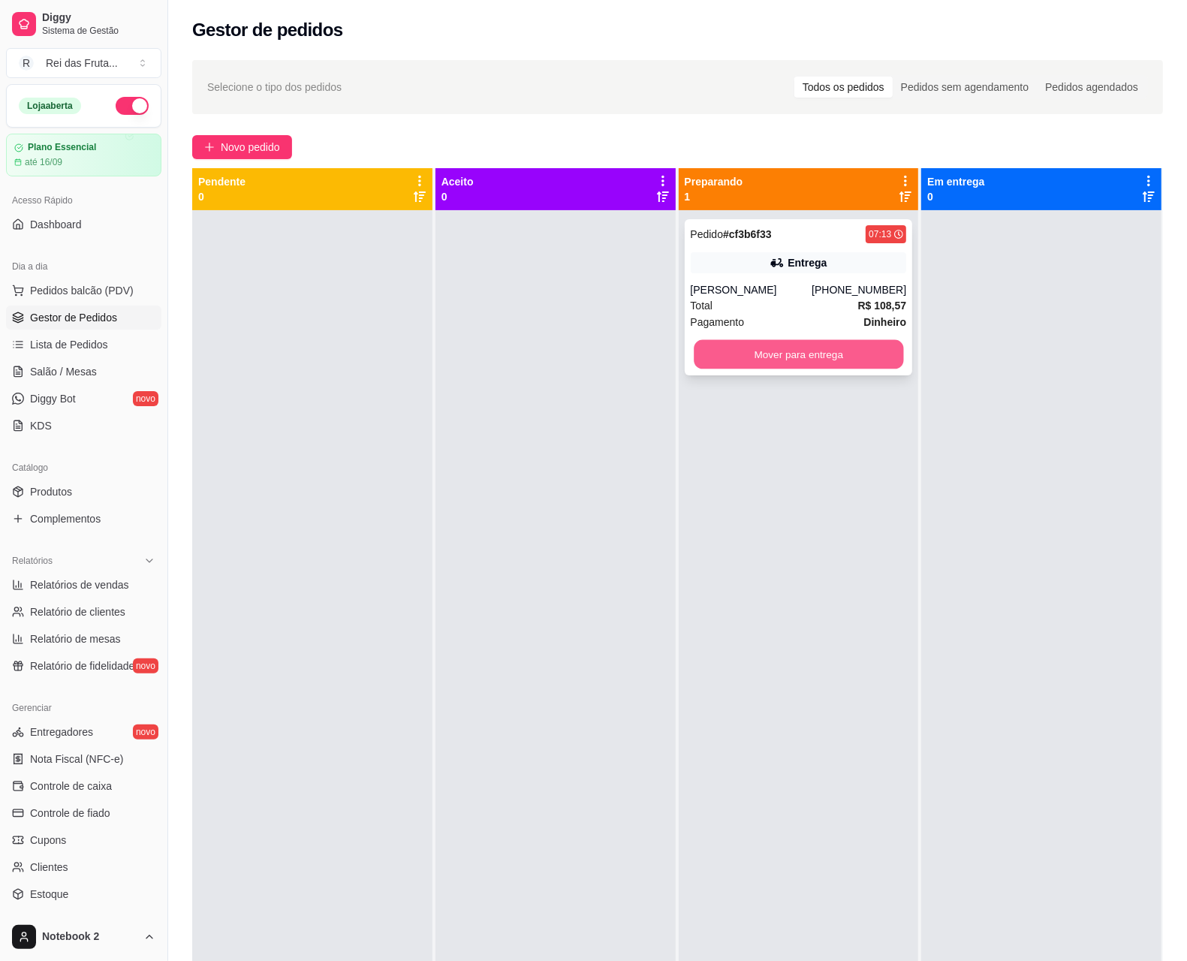
click at [771, 361] on button "Mover para entrega" at bounding box center [798, 354] width 209 height 29
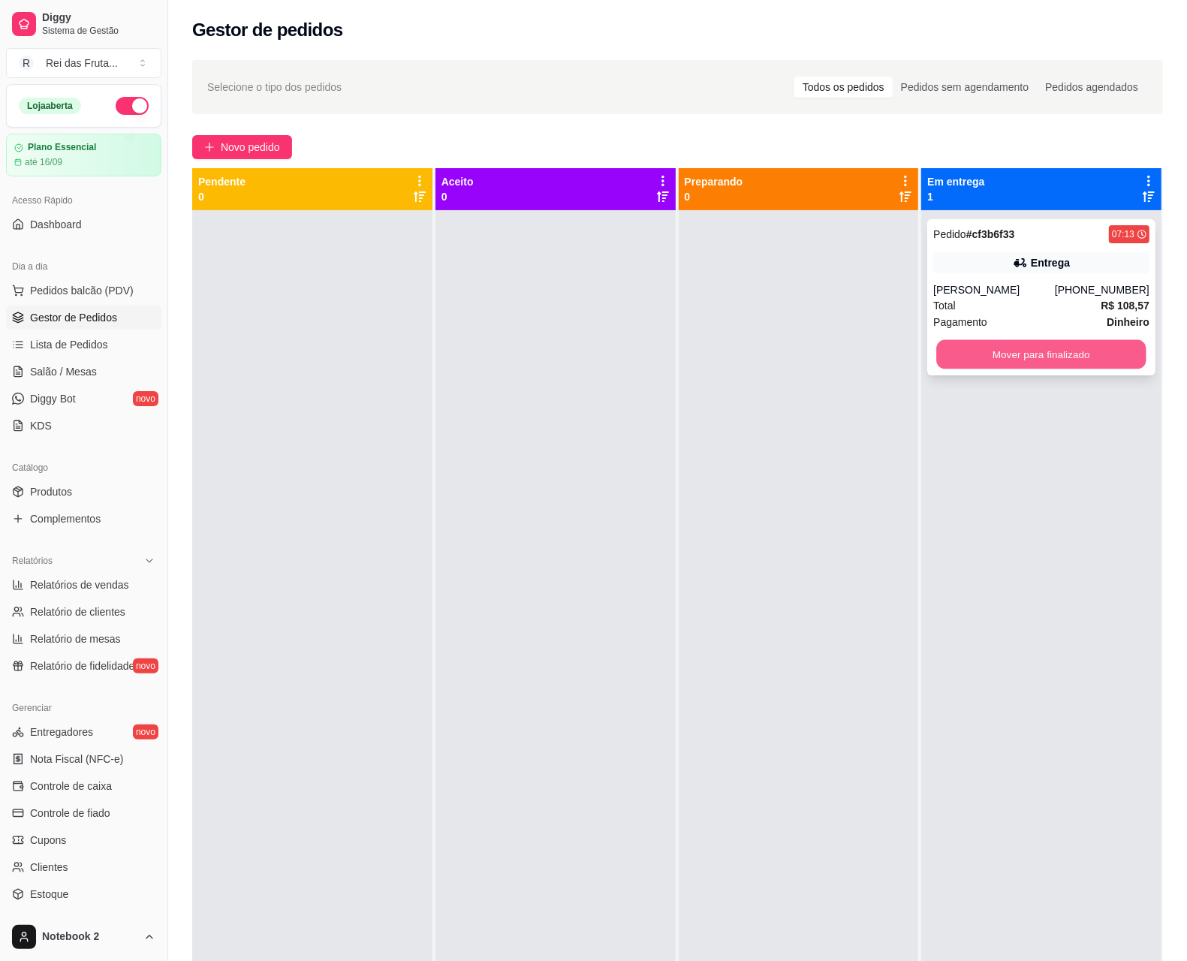
click at [1087, 351] on button "Mover para finalizado" at bounding box center [1041, 354] width 209 height 29
